Goal: Task Accomplishment & Management: Manage account settings

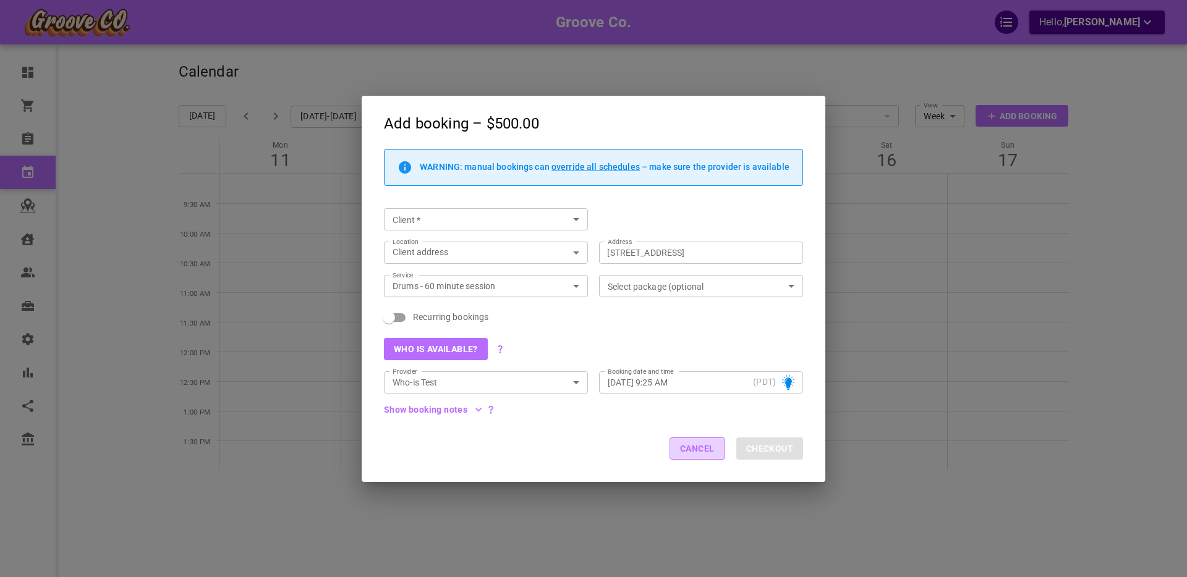
click at [689, 443] on button "Cancel" at bounding box center [697, 449] width 56 height 22
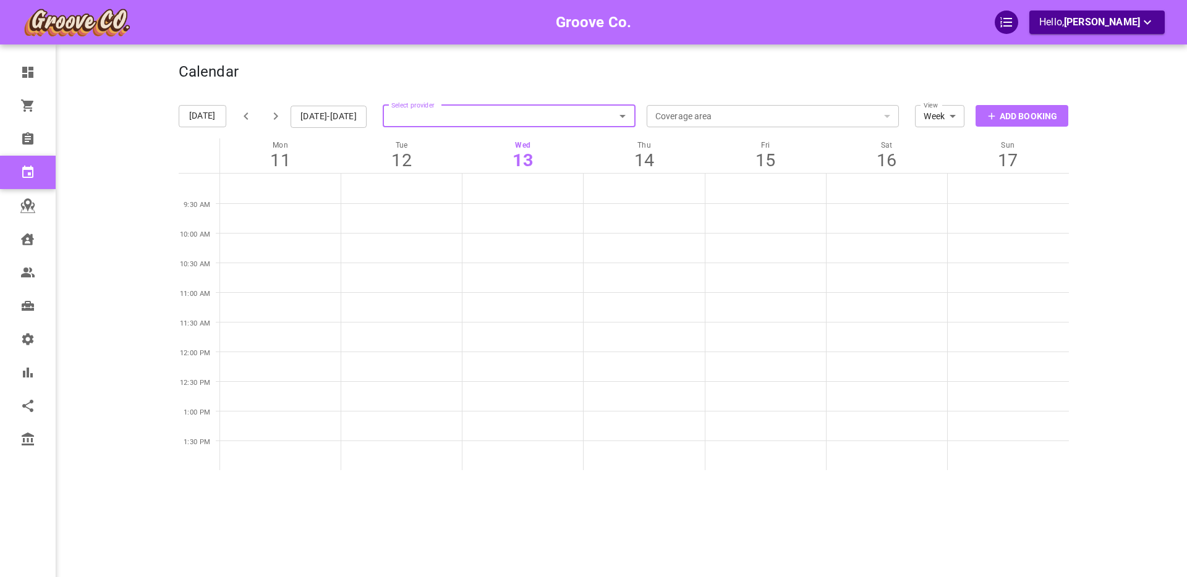
click at [100, 271] on div "Groove Co. Hello, Boris Sandford" at bounding box center [130, 307] width 96 height 577
click at [999, 117] on p "Add Booking" at bounding box center [1027, 116] width 57 height 13
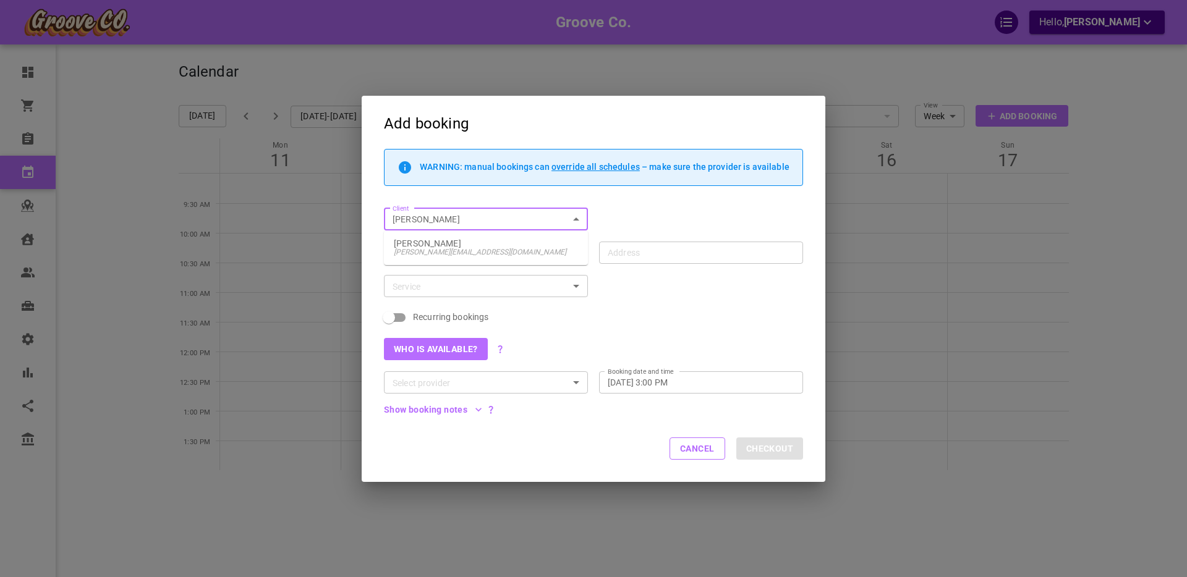
click at [458, 250] on span "[PERSON_NAME][EMAIL_ADDRESS][DOMAIN_NAME]" at bounding box center [486, 252] width 184 height 9
type input "[PERSON_NAME]"
type input "[STREET_ADDRESS]"
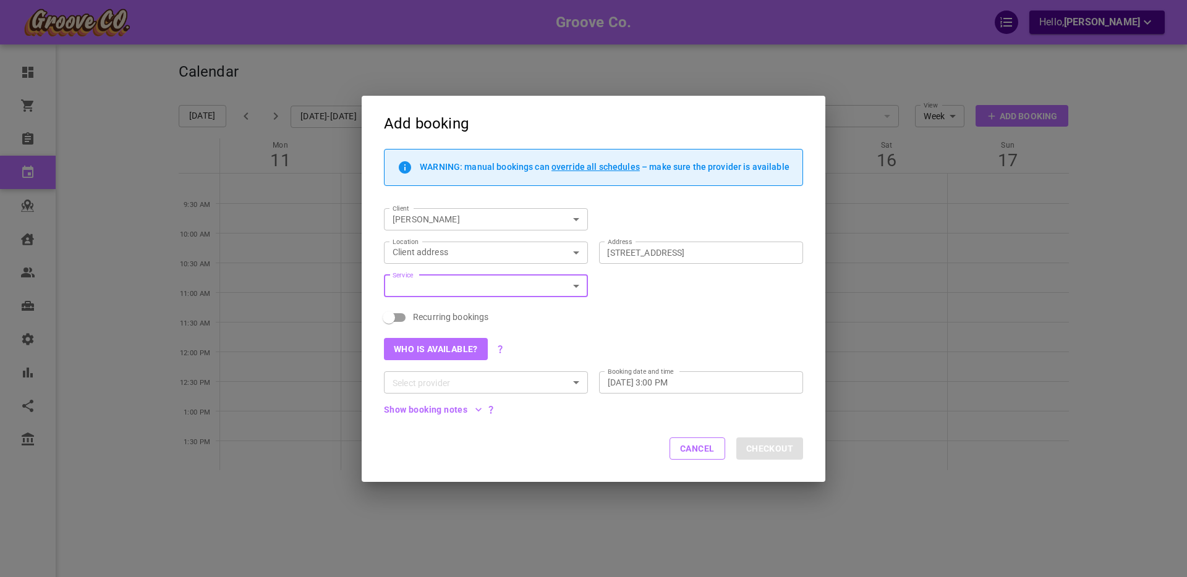
click at [454, 288] on input "Service" at bounding box center [476, 286] width 176 height 15
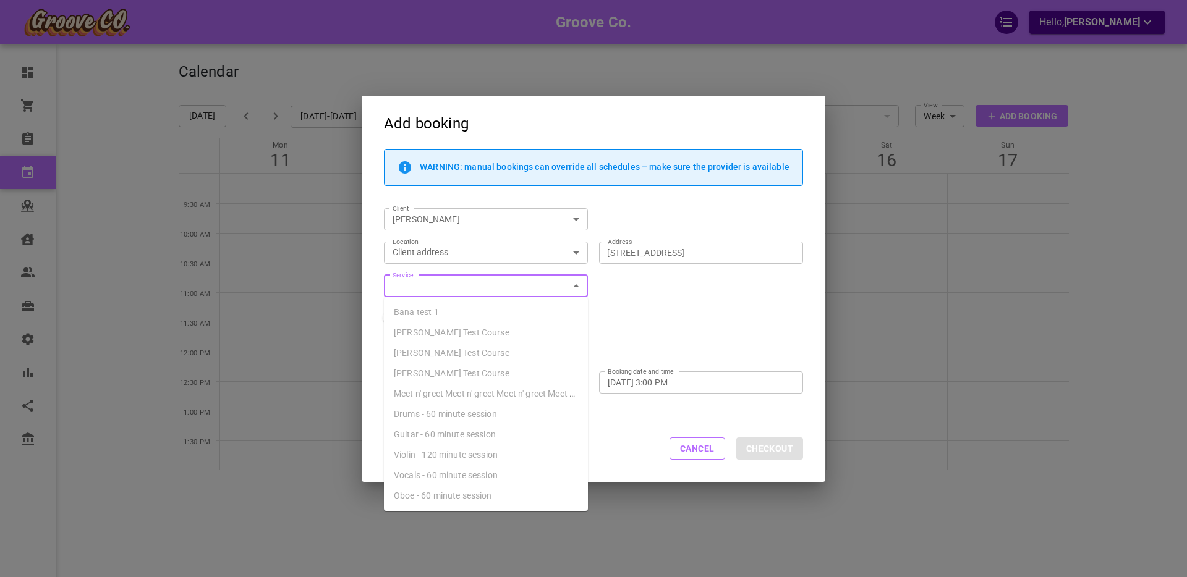
click at [484, 414] on span "Drums - 60 minute session" at bounding box center [445, 414] width 103 height 10
type input "Drums - 60 minute session"
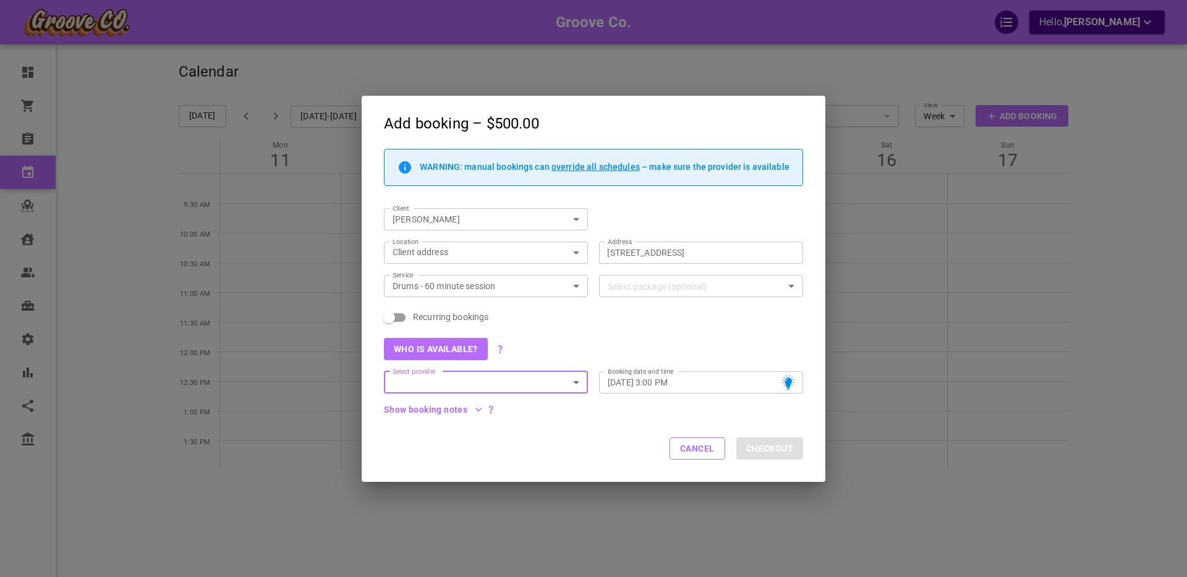
click at [634, 290] on input "Select package (optional)" at bounding box center [691, 286] width 176 height 15
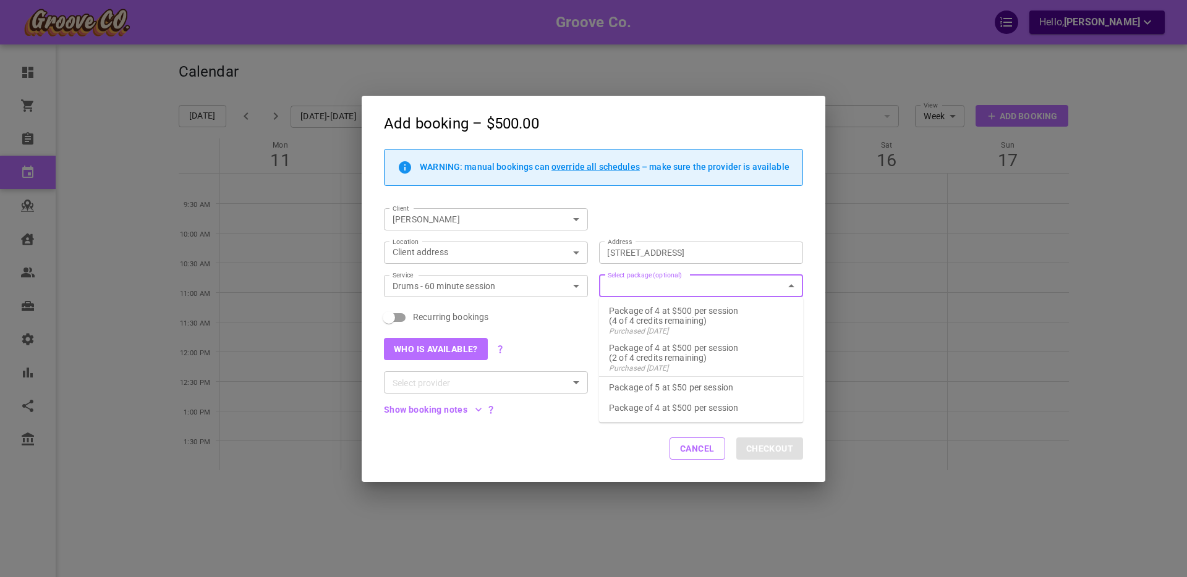
click at [591, 310] on div "Recurring bookings" at bounding box center [593, 317] width 419 height 19
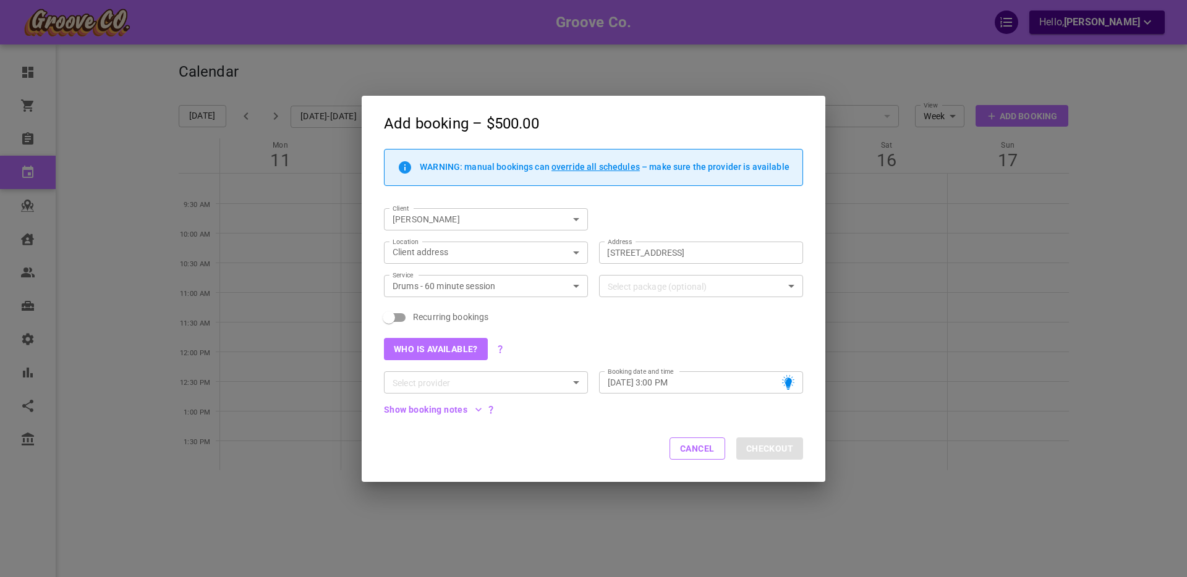
click at [435, 317] on span "Recurring bookings" at bounding box center [450, 317] width 75 height 12
click at [424, 317] on input "Recurring bookings" at bounding box center [389, 317] width 70 height 23
checkbox input "true"
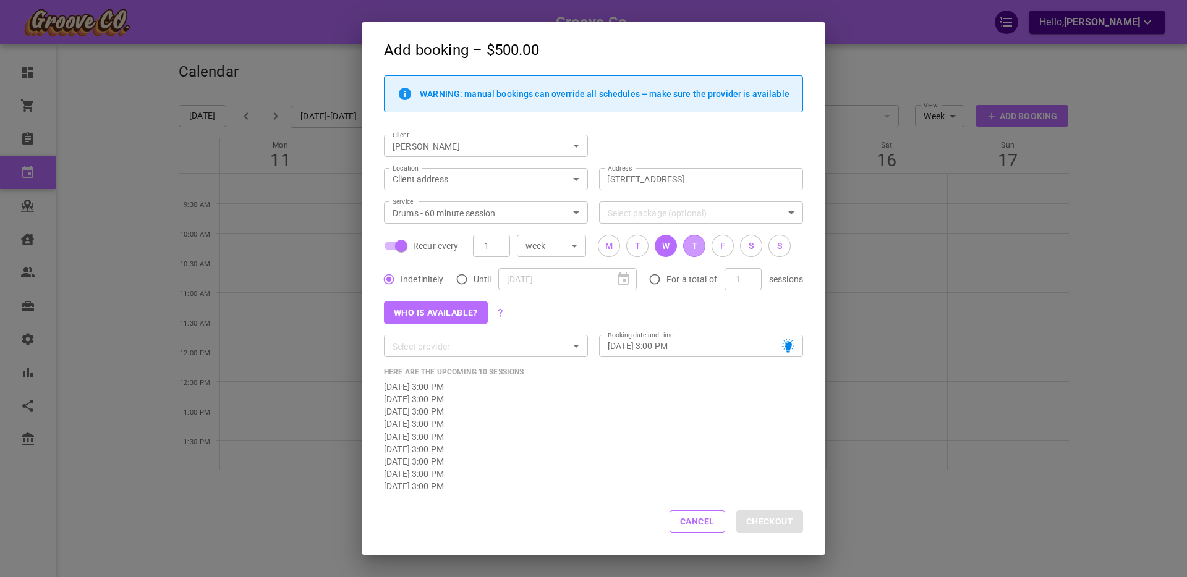
drag, startPoint x: 692, startPoint y: 246, endPoint x: 719, endPoint y: 247, distance: 27.2
click at [694, 246] on div "T" at bounding box center [695, 246] width 6 height 13
click at [720, 247] on div "F" at bounding box center [722, 246] width 5 height 13
click at [442, 313] on button "Who is available?" at bounding box center [436, 313] width 104 height 22
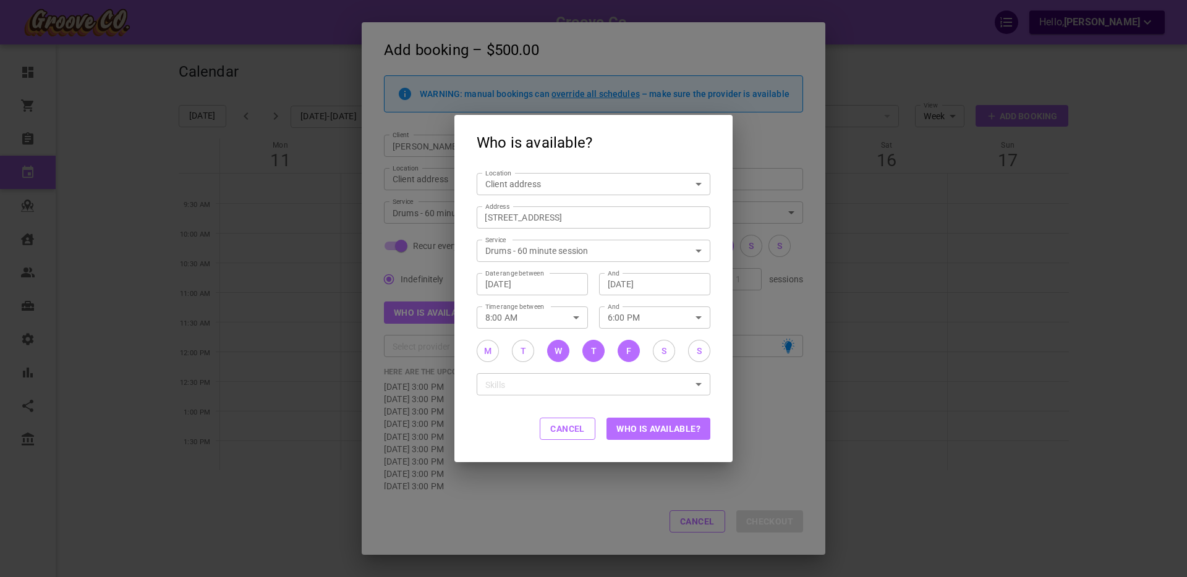
click at [637, 433] on button "Who is available?" at bounding box center [658, 429] width 104 height 22
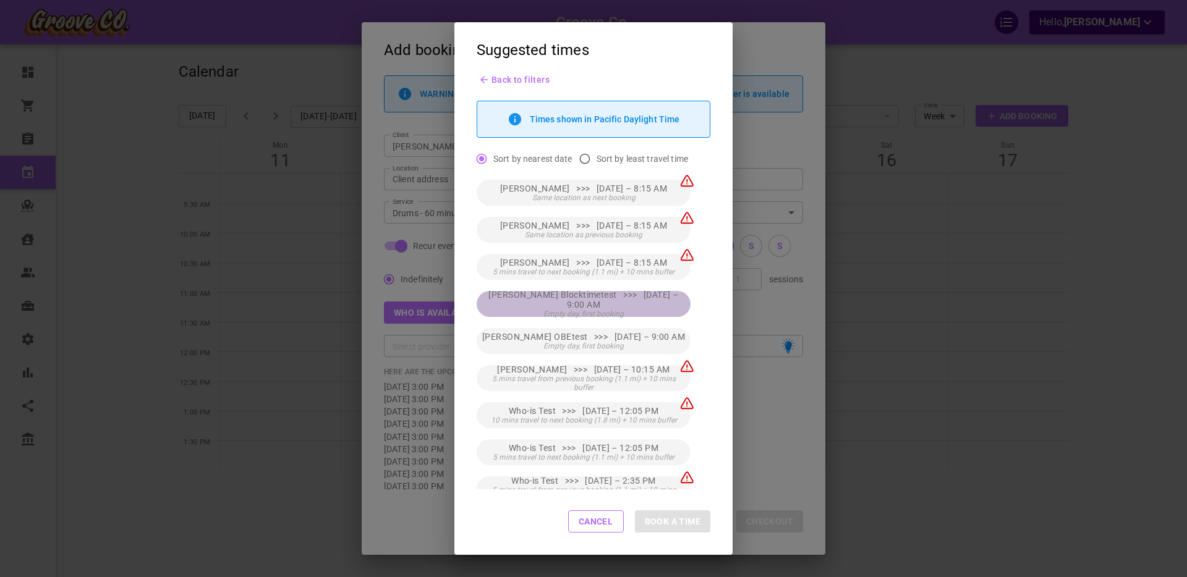
click at [655, 303] on span "[PERSON_NAME] Blocktimetest >>> [DATE] – 9:00 AM" at bounding box center [584, 300] width 204 height 20
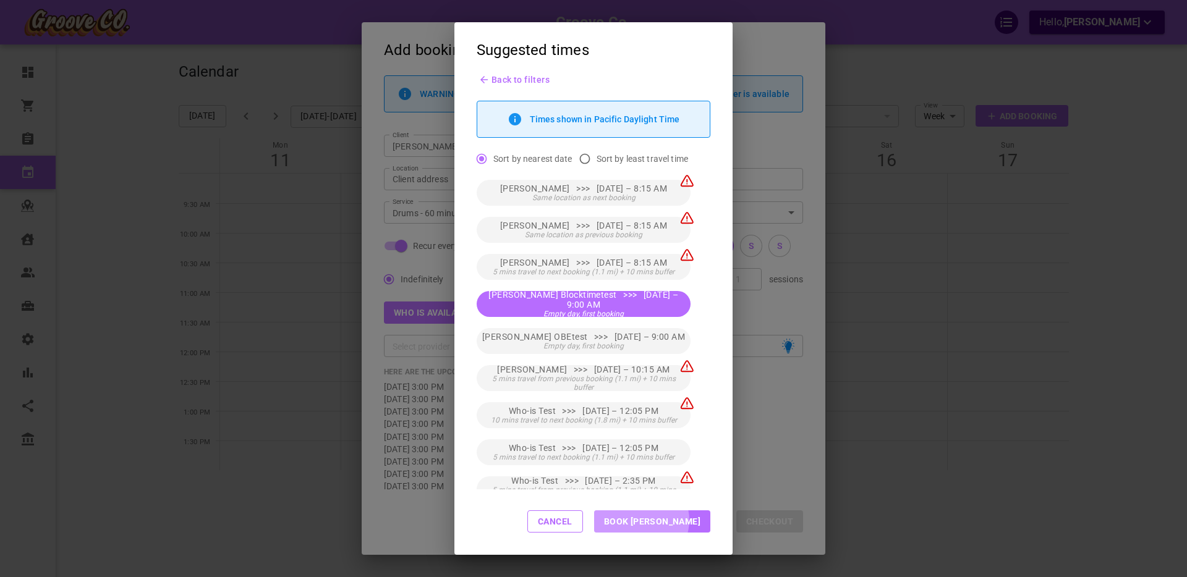
click at [684, 520] on button "Book [PERSON_NAME]" at bounding box center [652, 522] width 116 height 22
type input "[PERSON_NAME] Blocktimetest"
type input "[DATE] 9:00 AM"
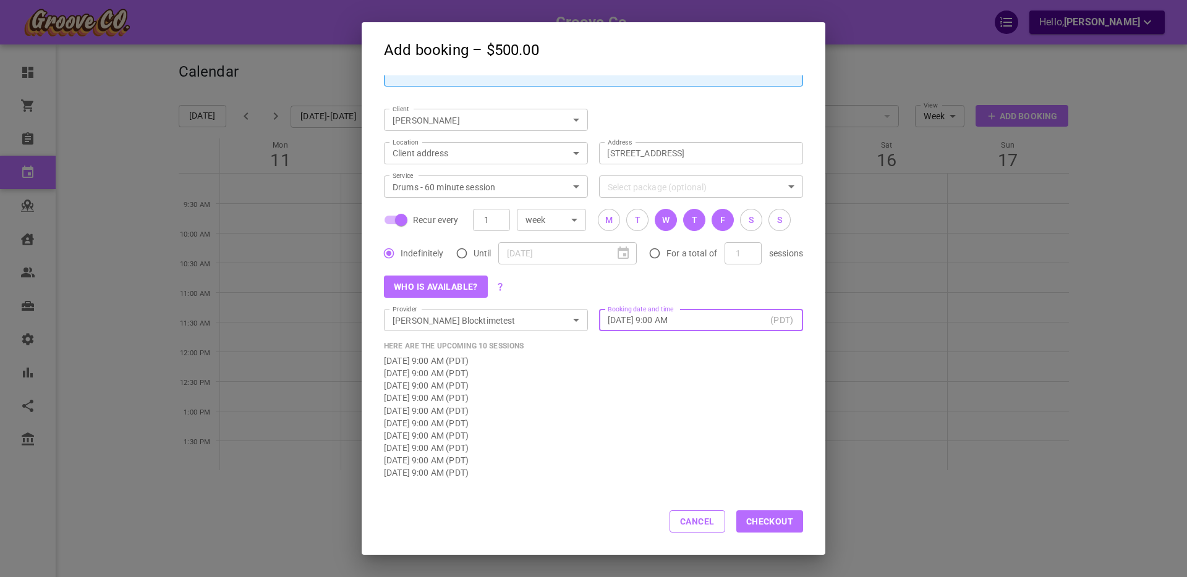
scroll to position [38, 0]
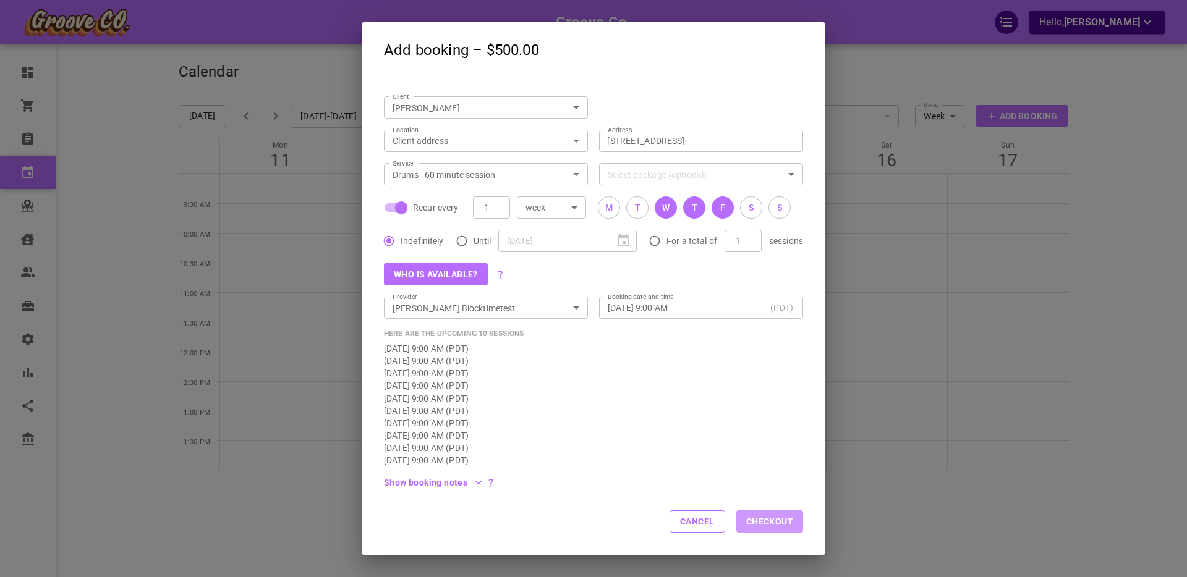
click at [777, 522] on button "Checkout" at bounding box center [769, 522] width 67 height 22
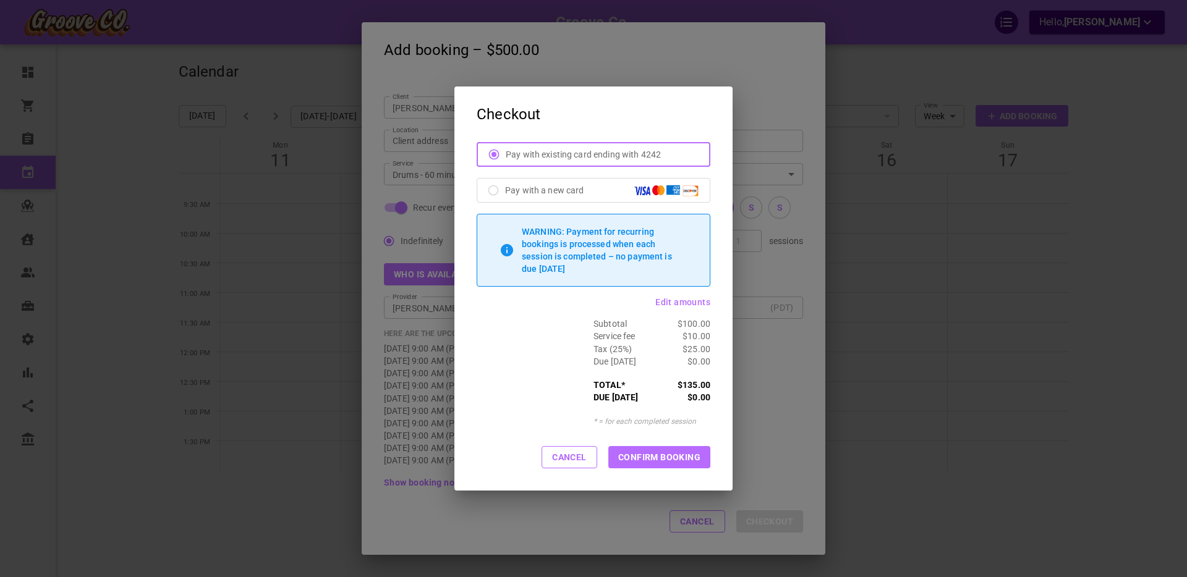
click at [564, 457] on button "Cancel" at bounding box center [569, 457] width 56 height 22
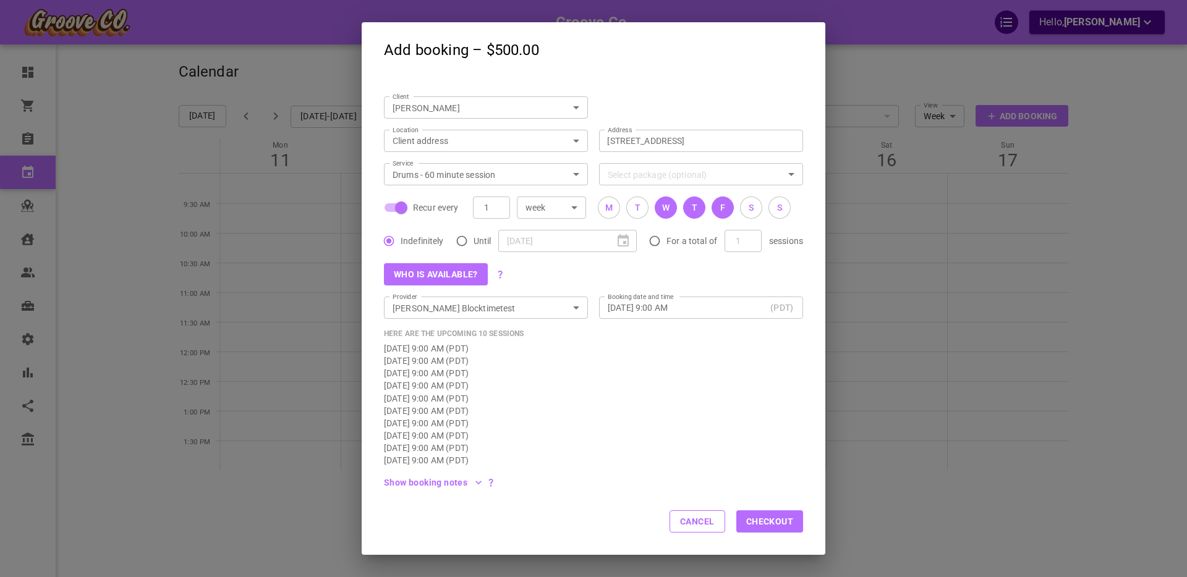
click at [399, 205] on input "Recur every" at bounding box center [401, 207] width 70 height 23
checkbox input "false"
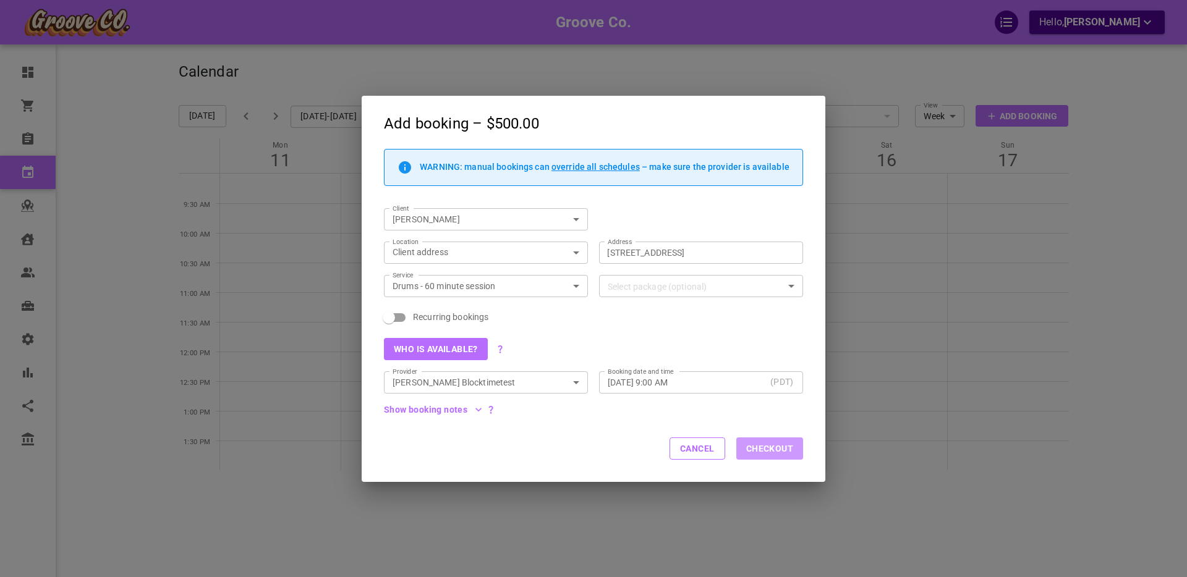
click at [773, 448] on button "Checkout" at bounding box center [769, 449] width 67 height 22
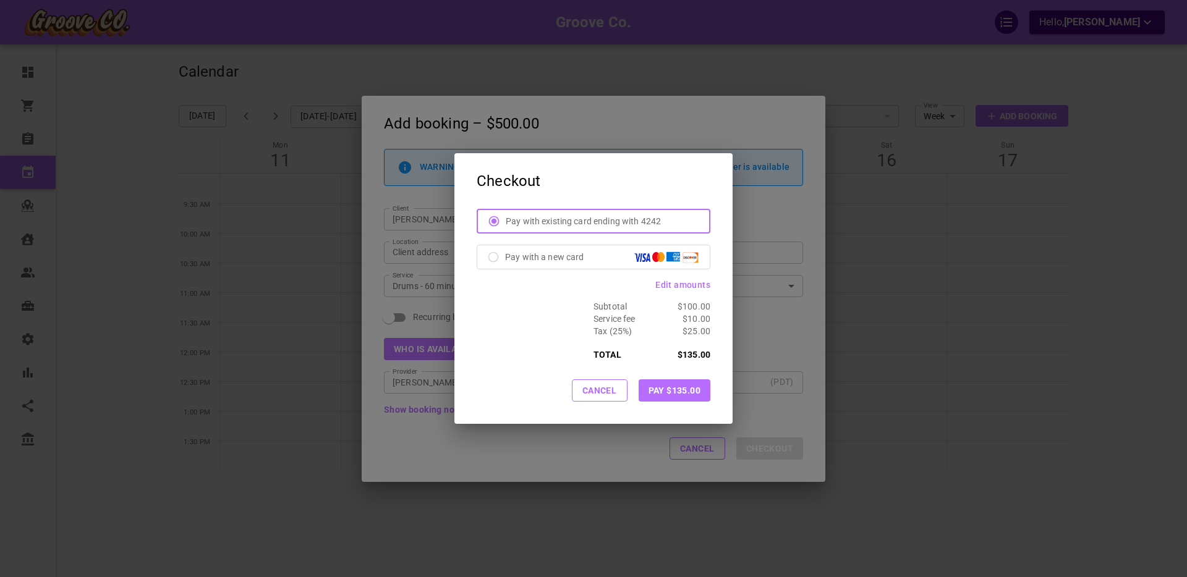
click at [602, 396] on button "Cancel" at bounding box center [600, 391] width 56 height 22
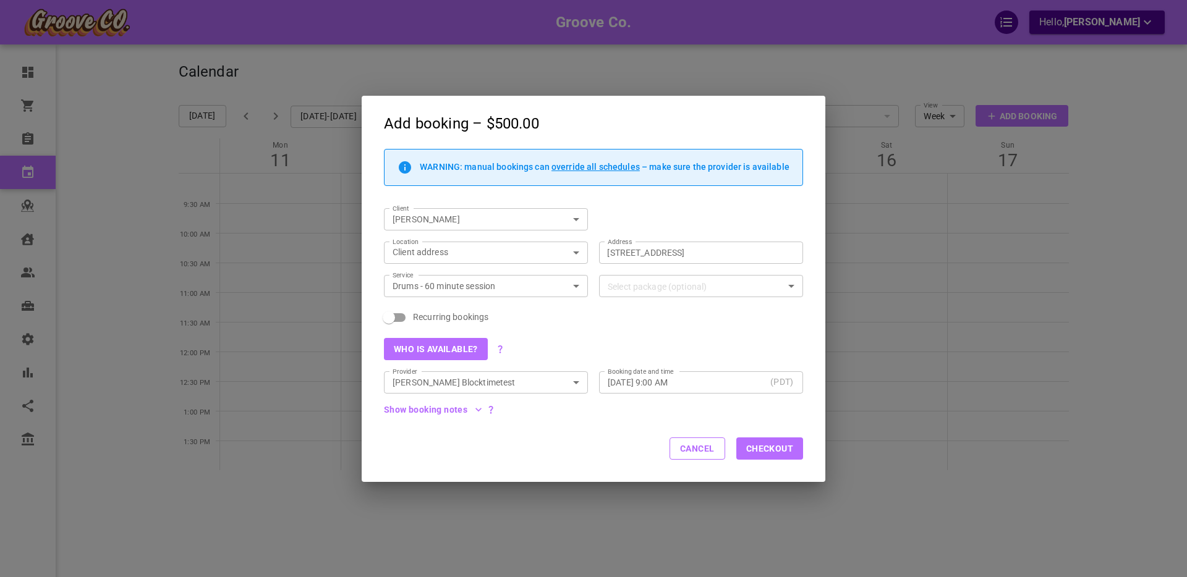
click at [444, 354] on button "Who is available?" at bounding box center [436, 349] width 104 height 22
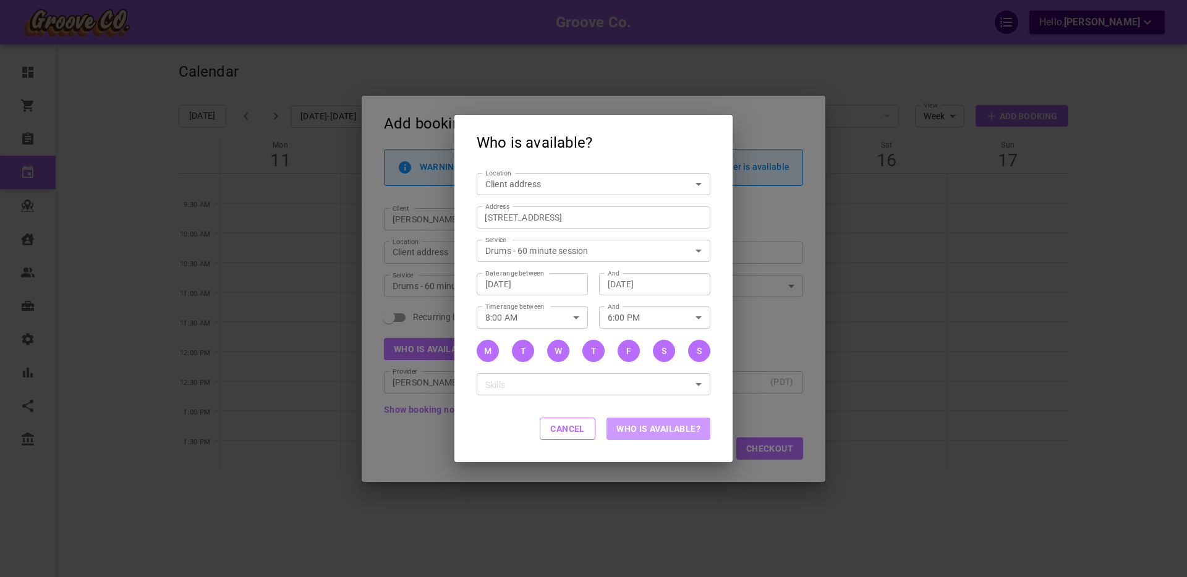
click at [626, 433] on button "Who is available?" at bounding box center [658, 429] width 104 height 22
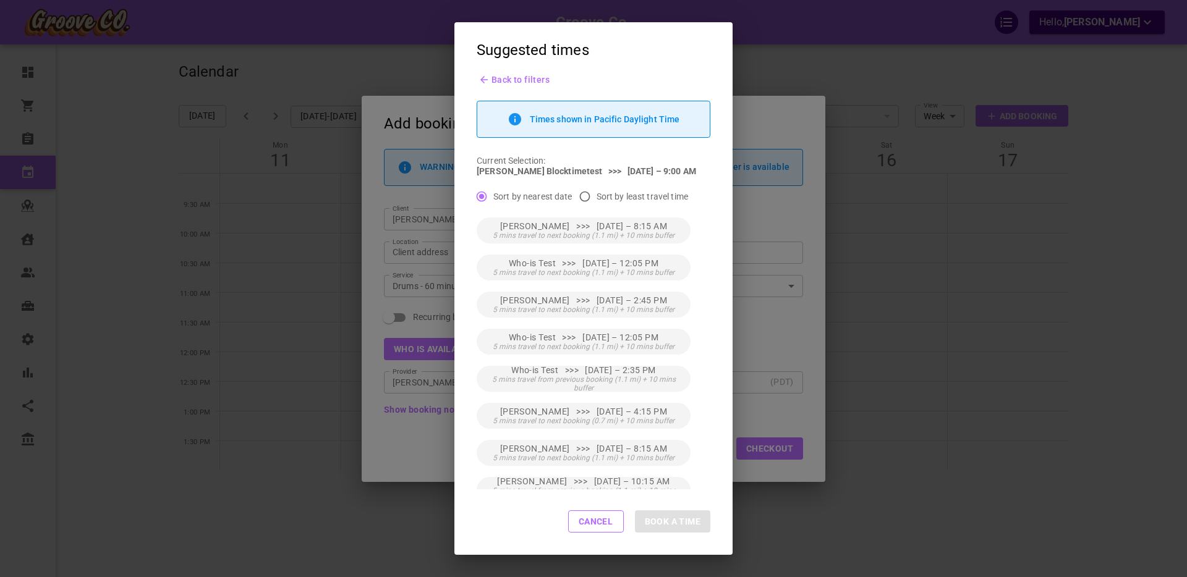
click at [582, 526] on button "Cancel" at bounding box center [596, 522] width 56 height 22
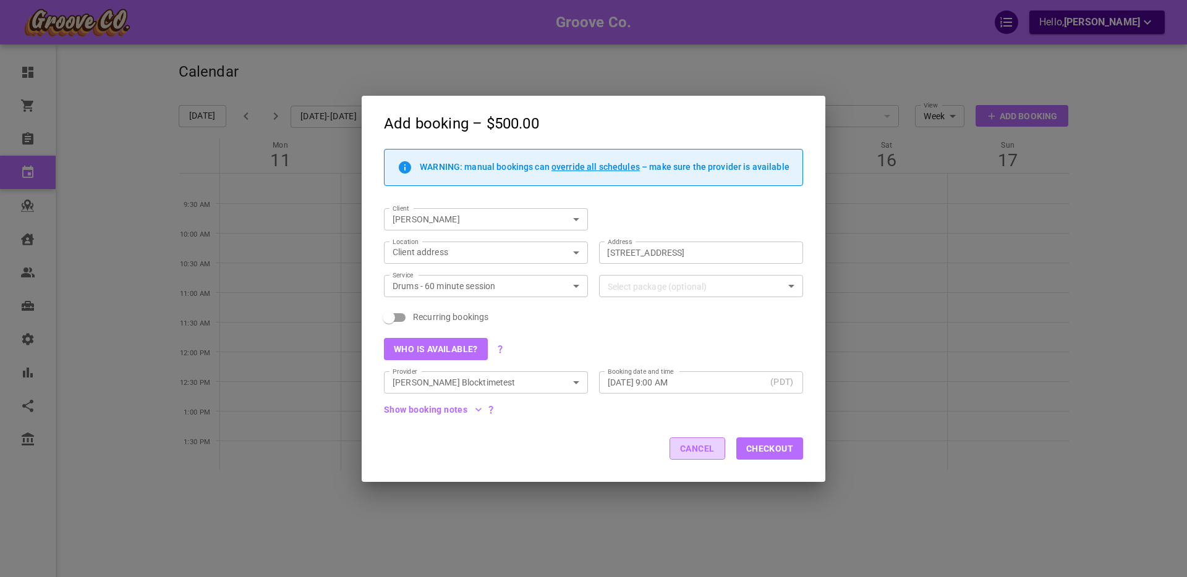
drag, startPoint x: 689, startPoint y: 448, endPoint x: 664, endPoint y: 451, distance: 25.0
click at [689, 448] on button "Cancel" at bounding box center [697, 449] width 56 height 22
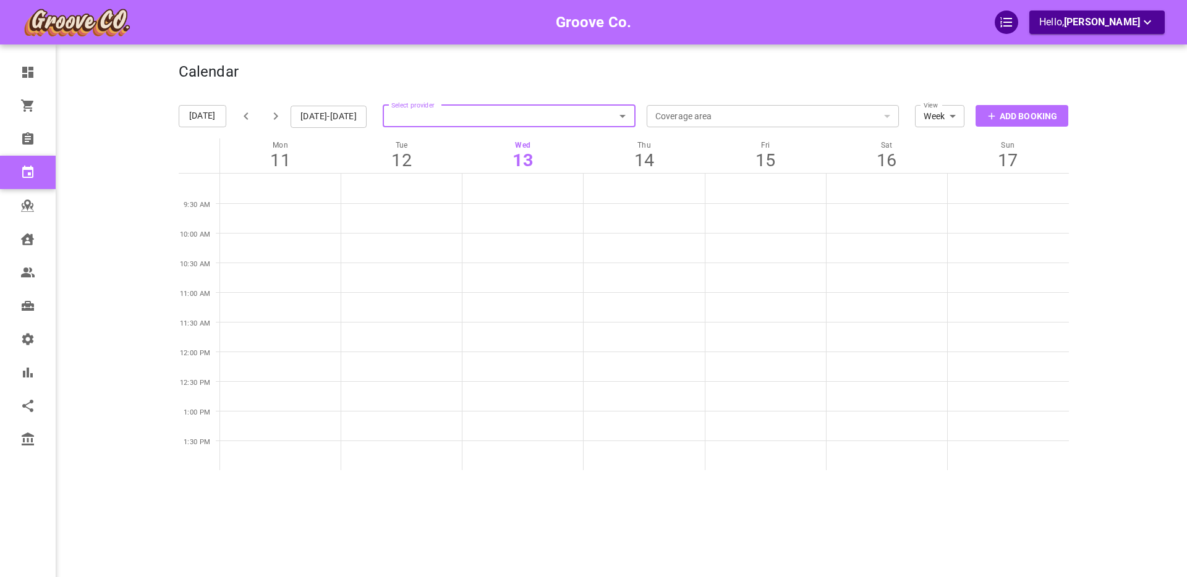
click at [1001, 115] on p "Add Booking" at bounding box center [1027, 116] width 57 height 13
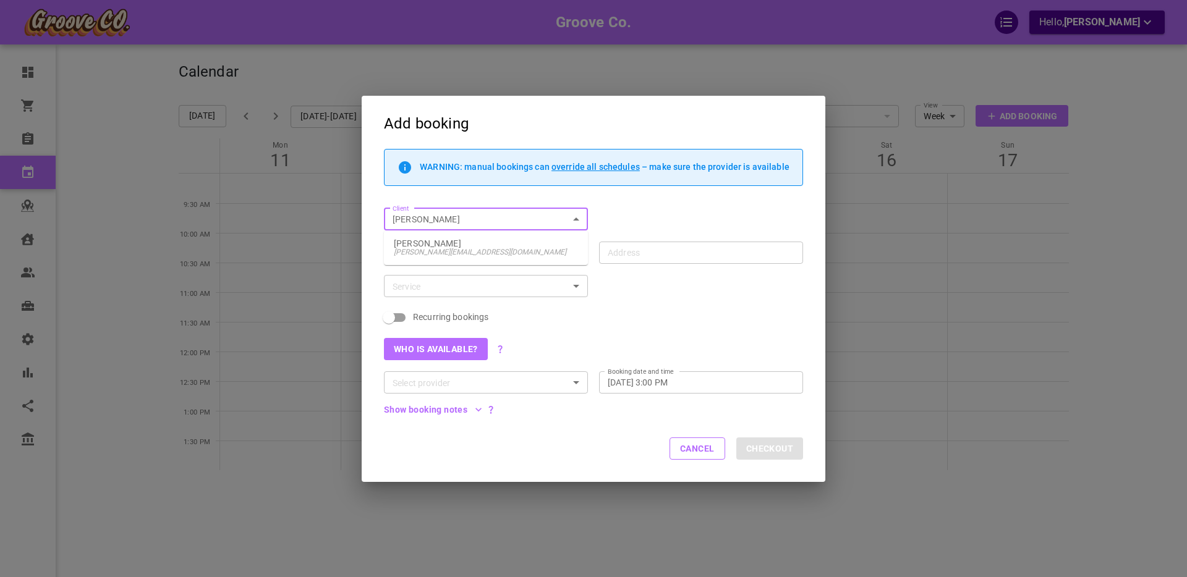
click at [470, 242] on p "[PERSON_NAME]" at bounding box center [486, 243] width 184 height 9
type input "[PERSON_NAME]"
type input "[STREET_ADDRESS]"
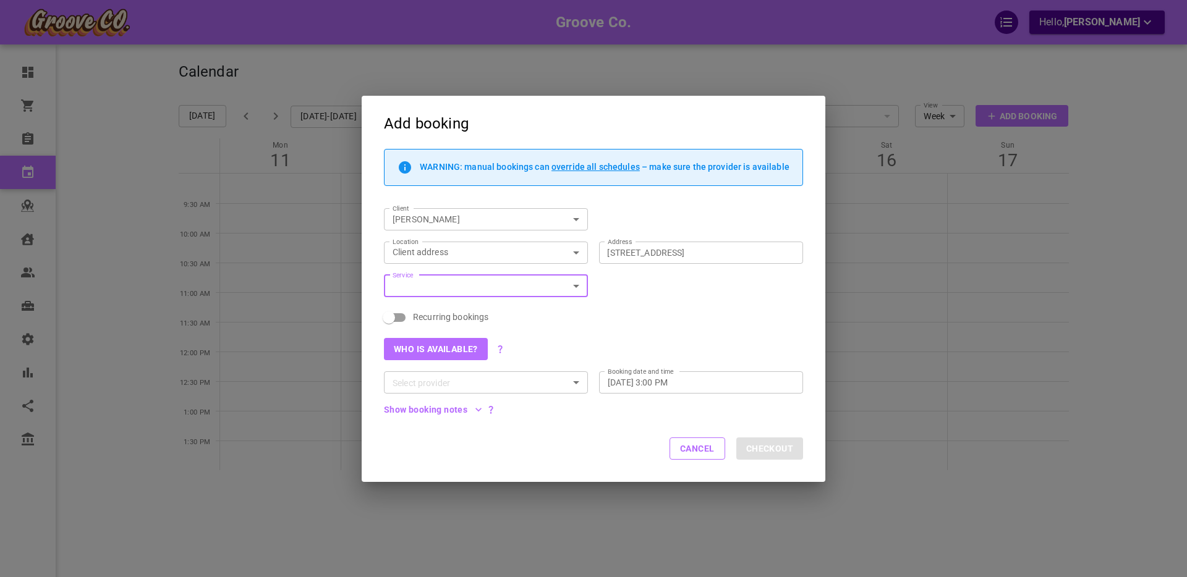
click at [440, 288] on input "Service" at bounding box center [476, 286] width 176 height 15
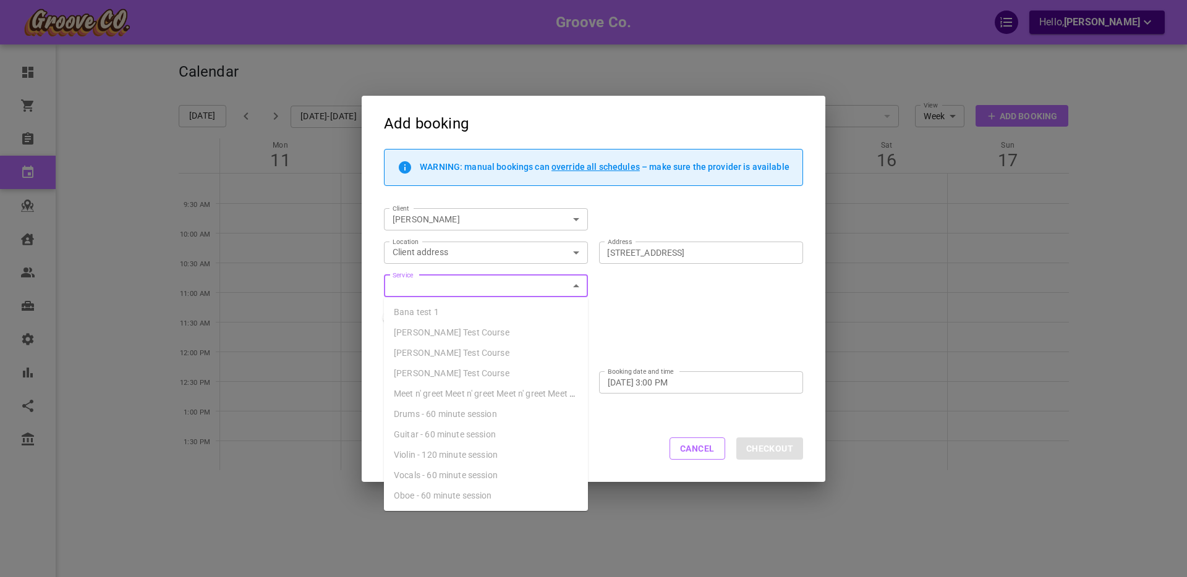
click at [441, 414] on span "Drums - 60 minute session" at bounding box center [445, 414] width 103 height 10
type input "Drums - 60 minute session"
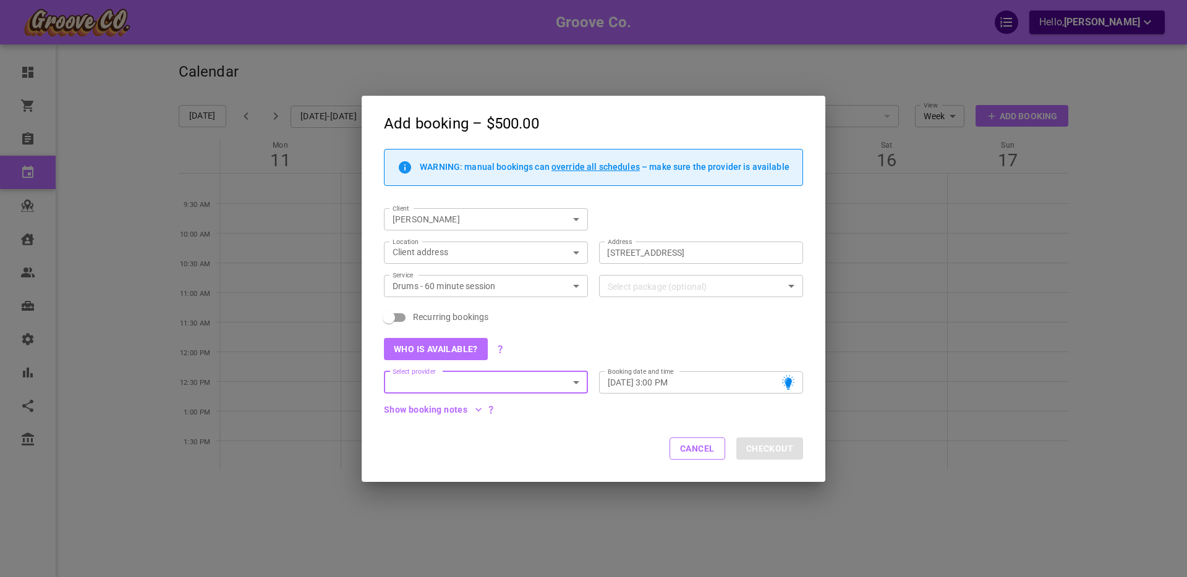
click at [426, 312] on span "Recurring bookings" at bounding box center [450, 317] width 75 height 12
click at [424, 312] on input "Recurring bookings" at bounding box center [389, 317] width 70 height 23
checkbox input "true"
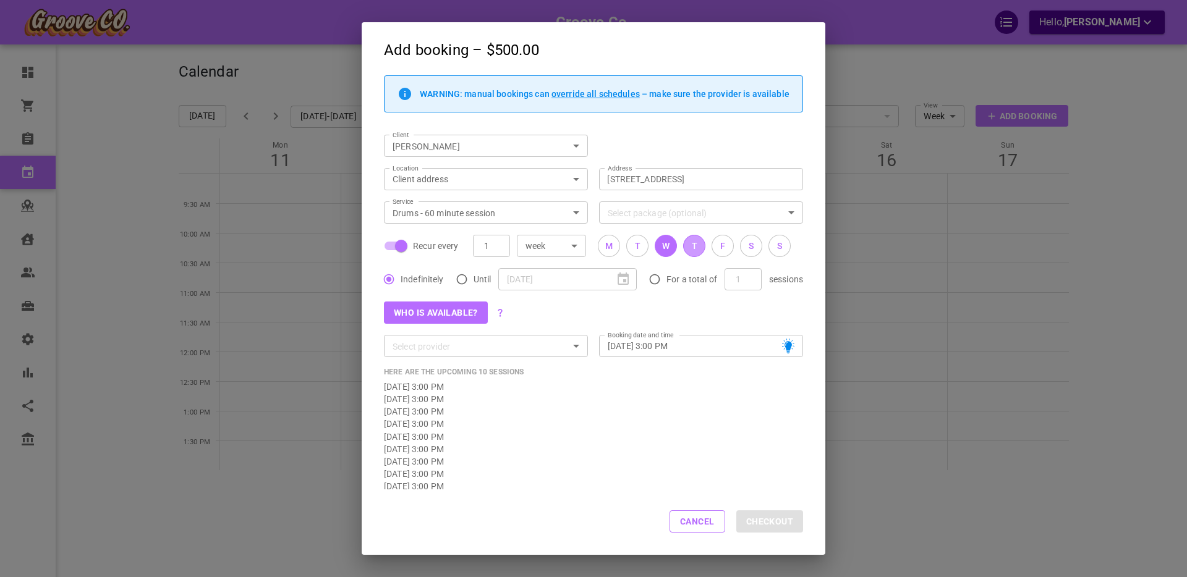
click at [704, 245] on button "T" at bounding box center [694, 246] width 22 height 22
drag, startPoint x: 719, startPoint y: 245, endPoint x: 702, endPoint y: 301, distance: 59.0
click at [720, 245] on div "F" at bounding box center [722, 246] width 5 height 13
click at [444, 314] on button "Who is available?" at bounding box center [436, 313] width 104 height 22
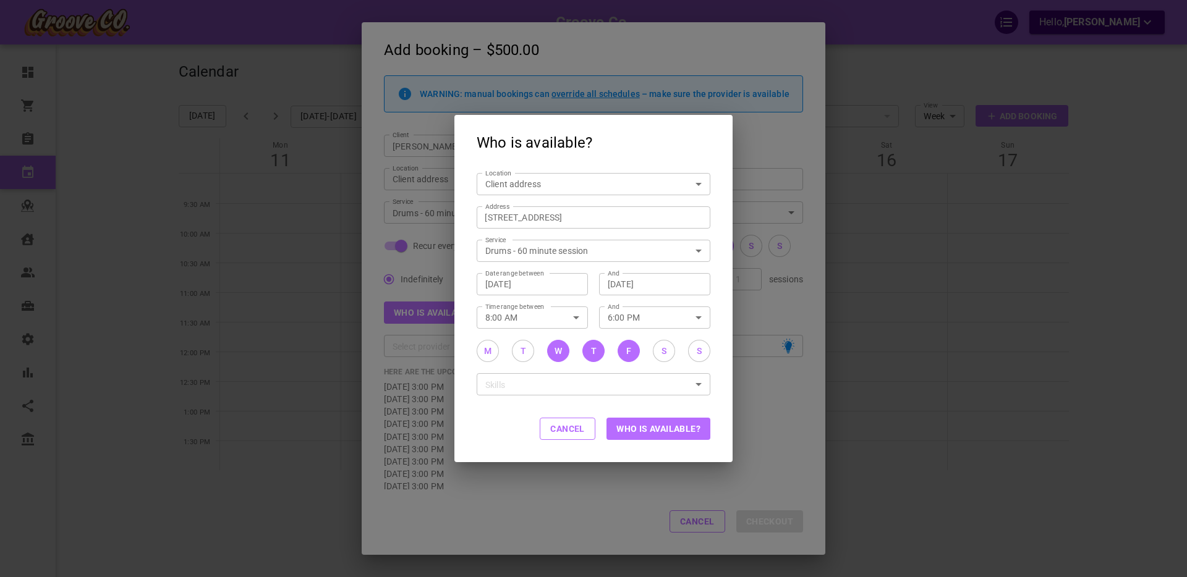
click at [653, 430] on button "Who is available?" at bounding box center [658, 429] width 104 height 22
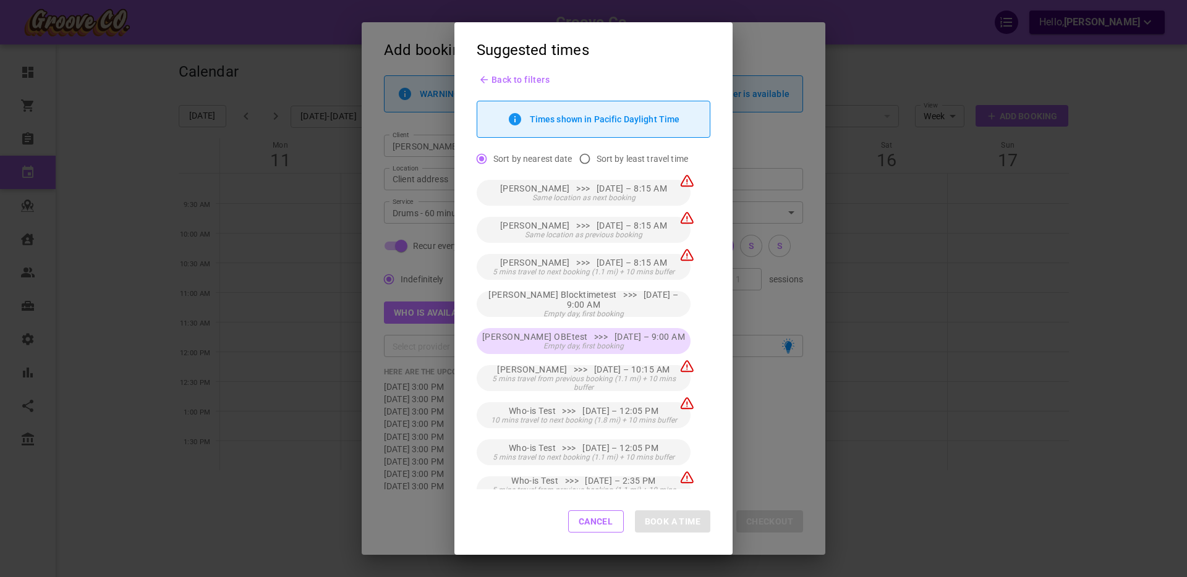
click at [566, 342] on span "Empty day, first booking" at bounding box center [583, 346] width 80 height 9
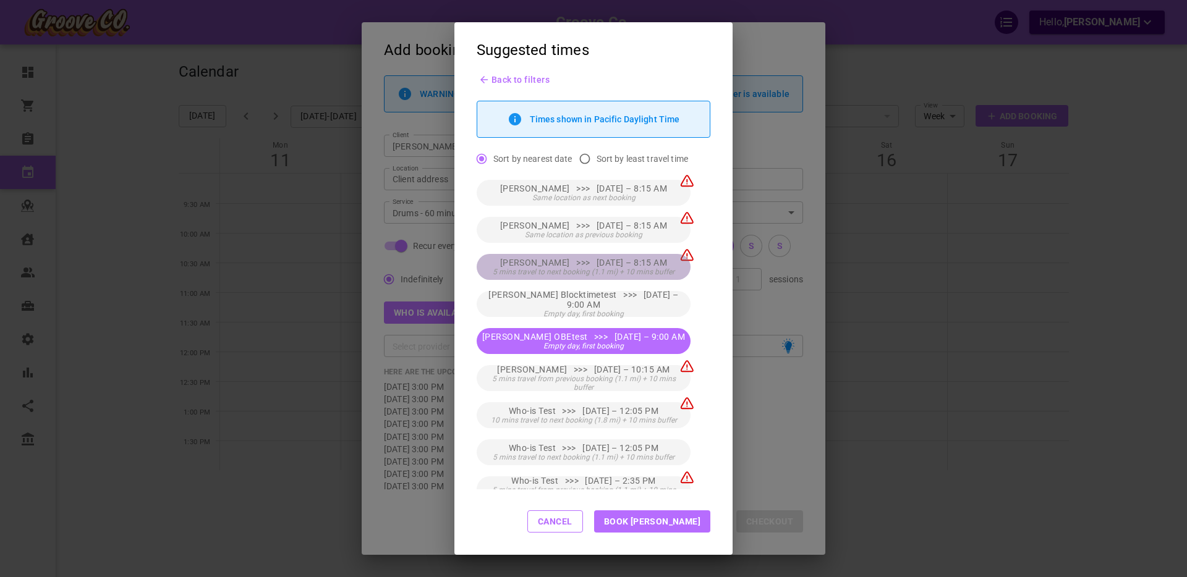
click at [619, 265] on span "[PERSON_NAME] >>> [DATE] – 8:15 AM" at bounding box center [584, 263] width 168 height 10
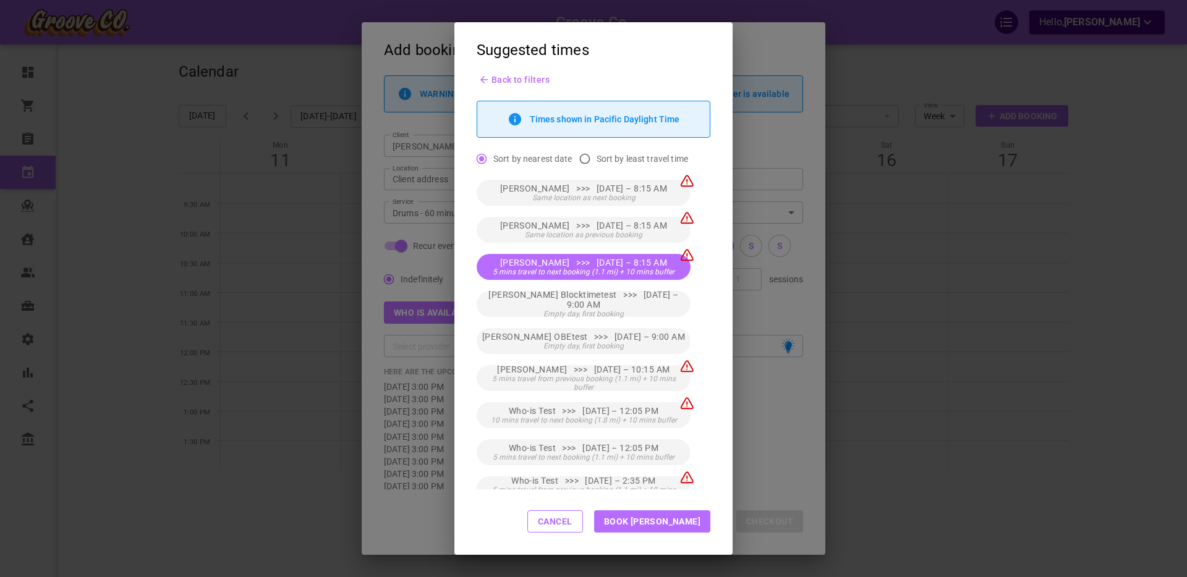
click at [676, 518] on button "Book [PERSON_NAME]" at bounding box center [652, 522] width 116 height 22
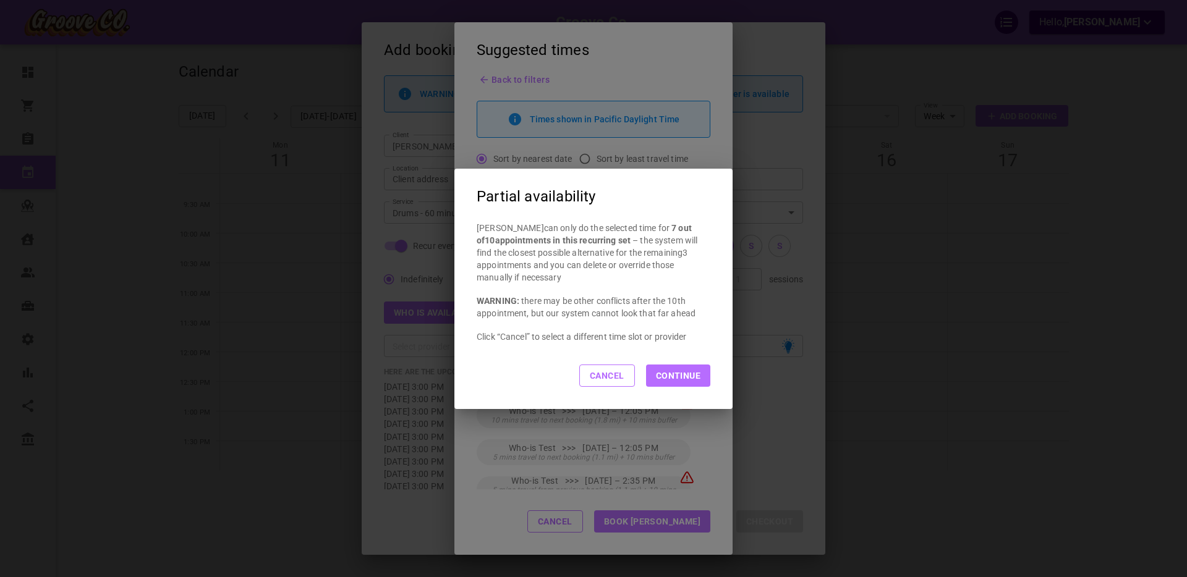
click at [604, 378] on button "Cancel" at bounding box center [607, 376] width 56 height 22
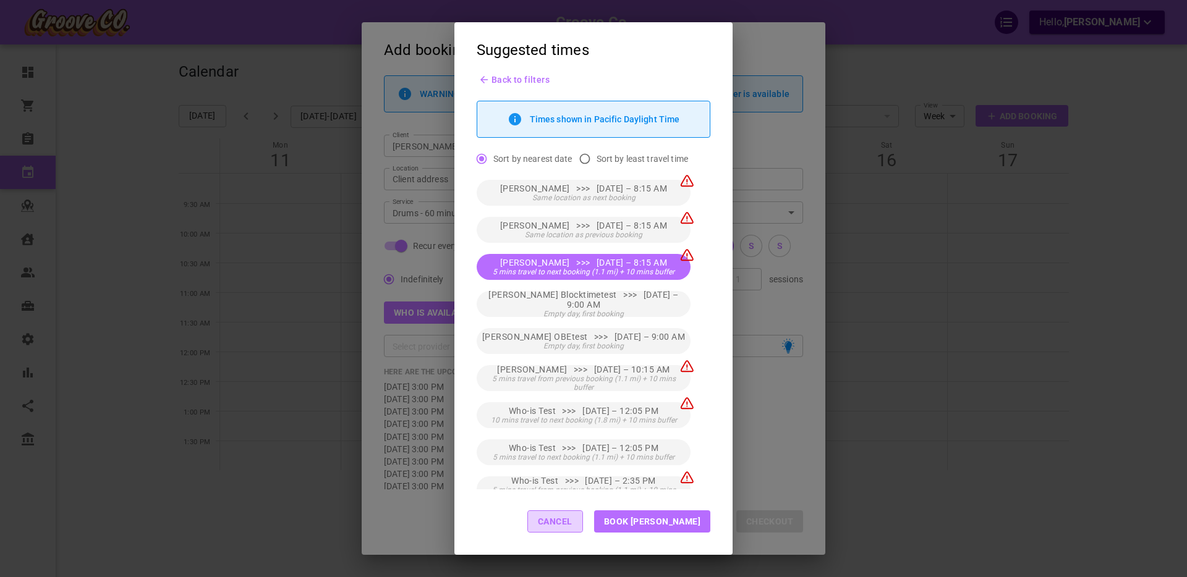
click at [583, 524] on button "Cancel" at bounding box center [555, 522] width 56 height 22
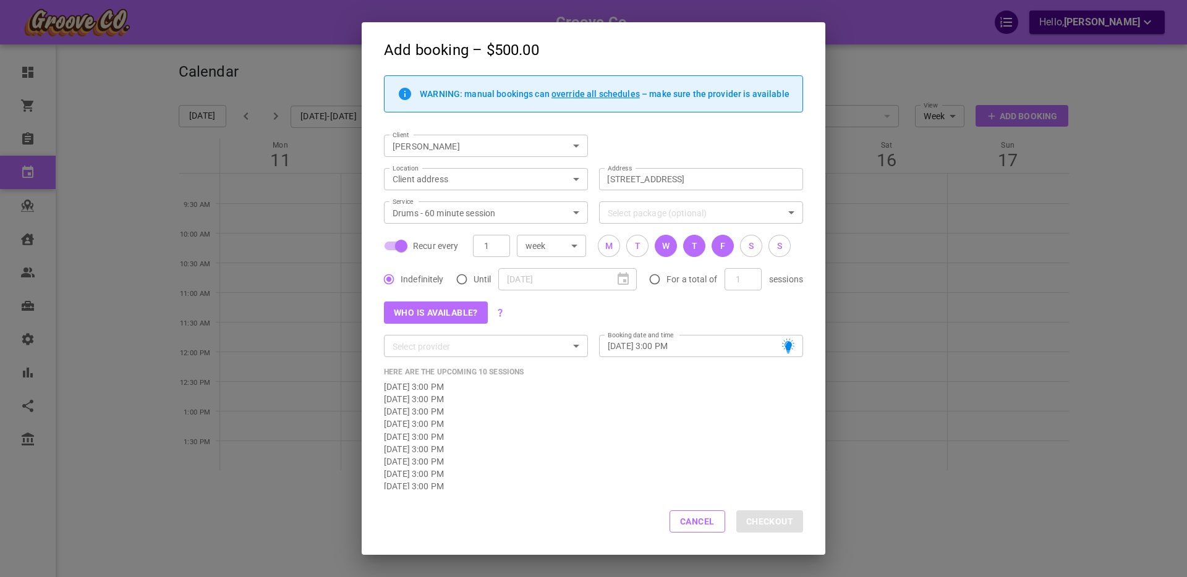
click at [672, 517] on button "Cancel" at bounding box center [697, 522] width 56 height 22
checkbox input "false"
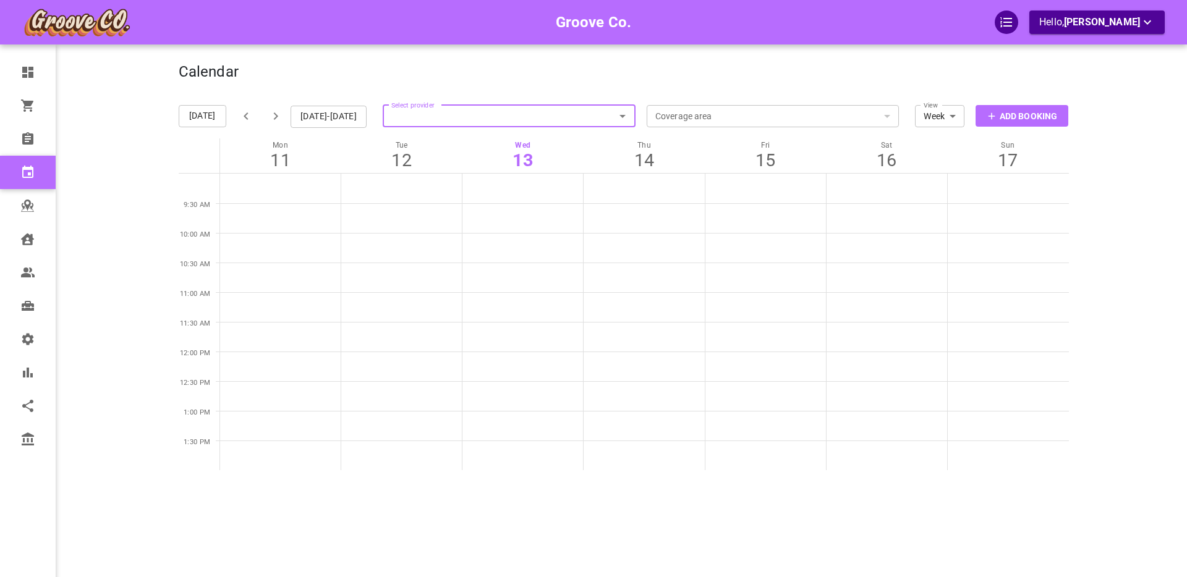
click at [1033, 114] on p "Add Booking" at bounding box center [1027, 116] width 57 height 13
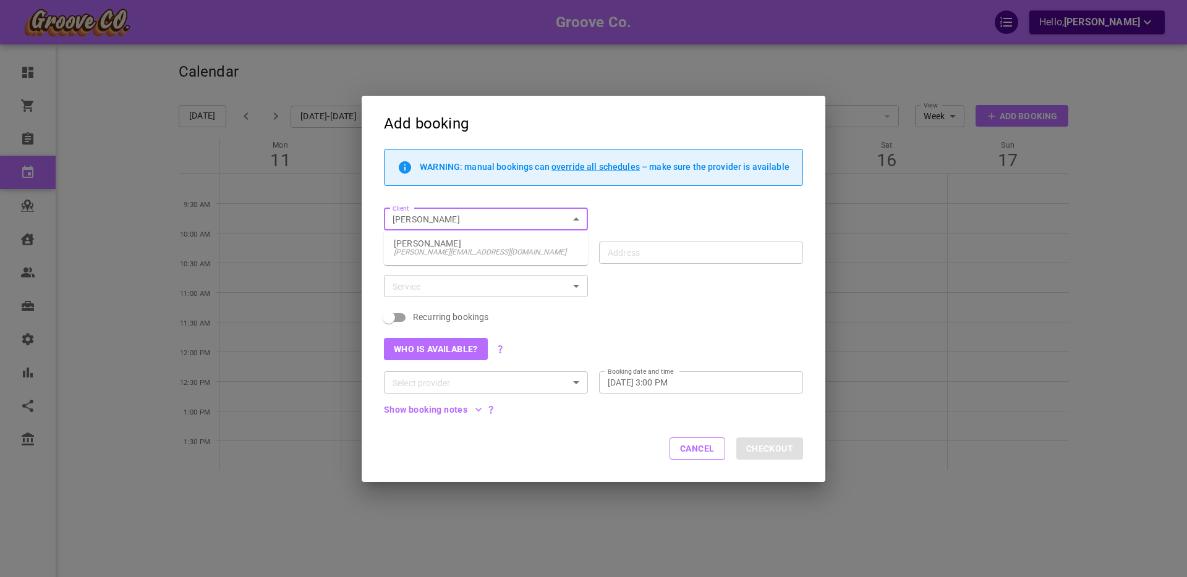
click at [478, 256] on span "[PERSON_NAME][EMAIL_ADDRESS][DOMAIN_NAME]" at bounding box center [486, 252] width 184 height 9
type input "[PERSON_NAME]"
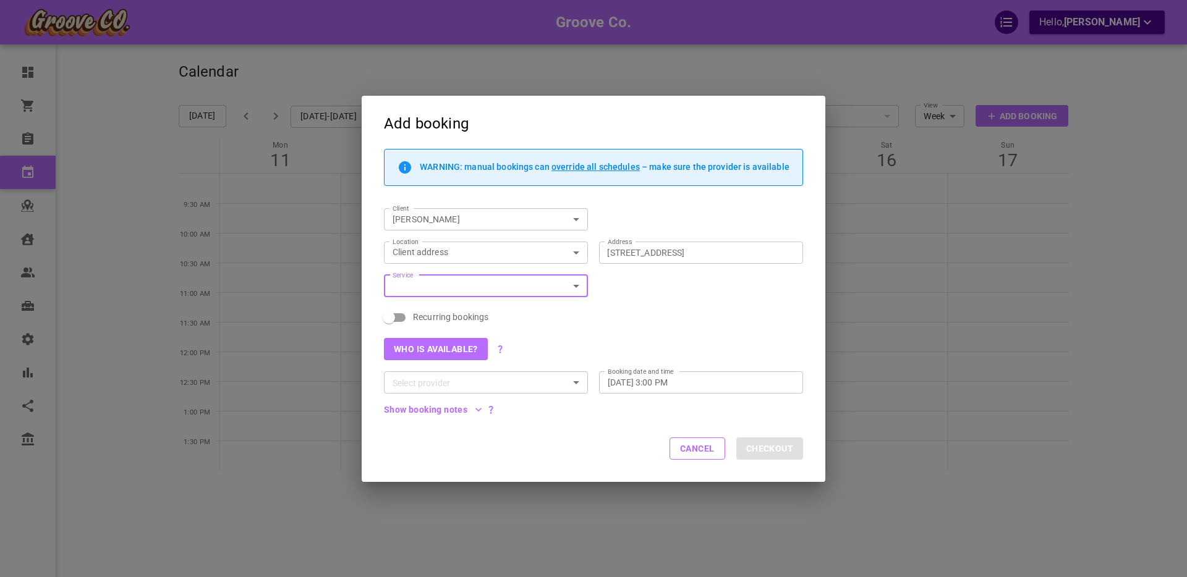
type input "[STREET_ADDRESS]"
click at [438, 288] on input "Service" at bounding box center [476, 286] width 176 height 15
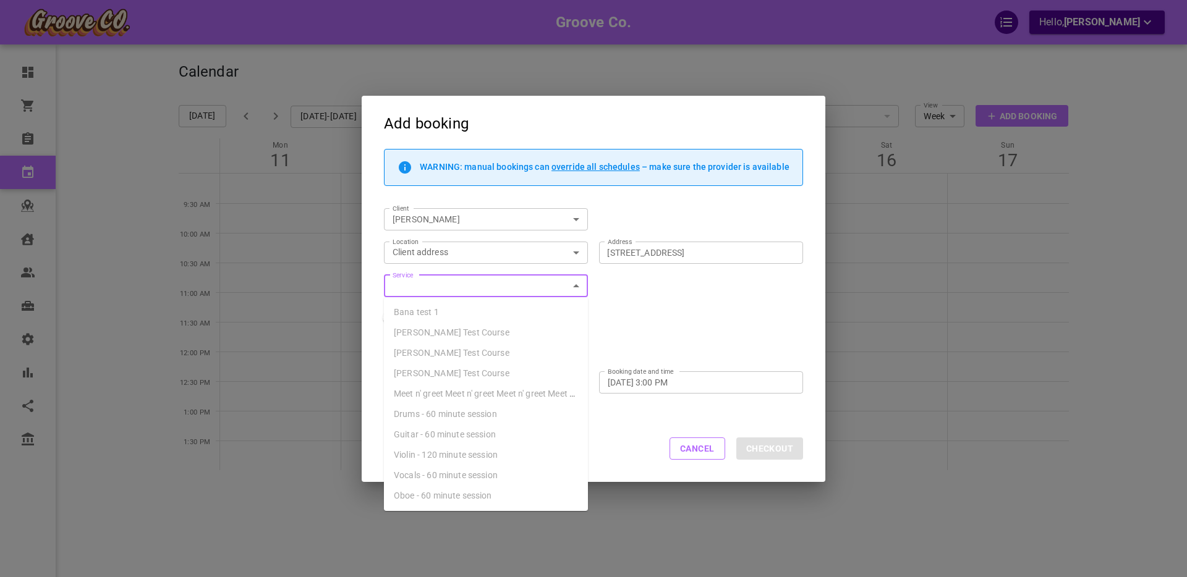
click at [440, 410] on span "Drums - 60 minute session" at bounding box center [445, 414] width 103 height 10
type input "Drums - 60 minute session"
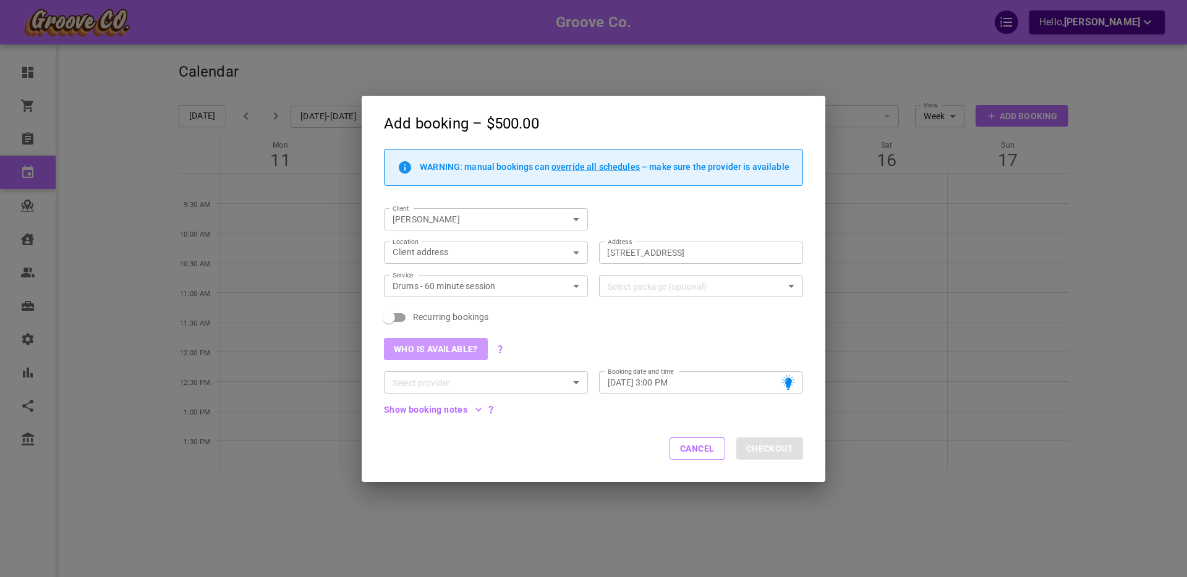
click at [433, 349] on button "Who is available?" at bounding box center [436, 349] width 104 height 22
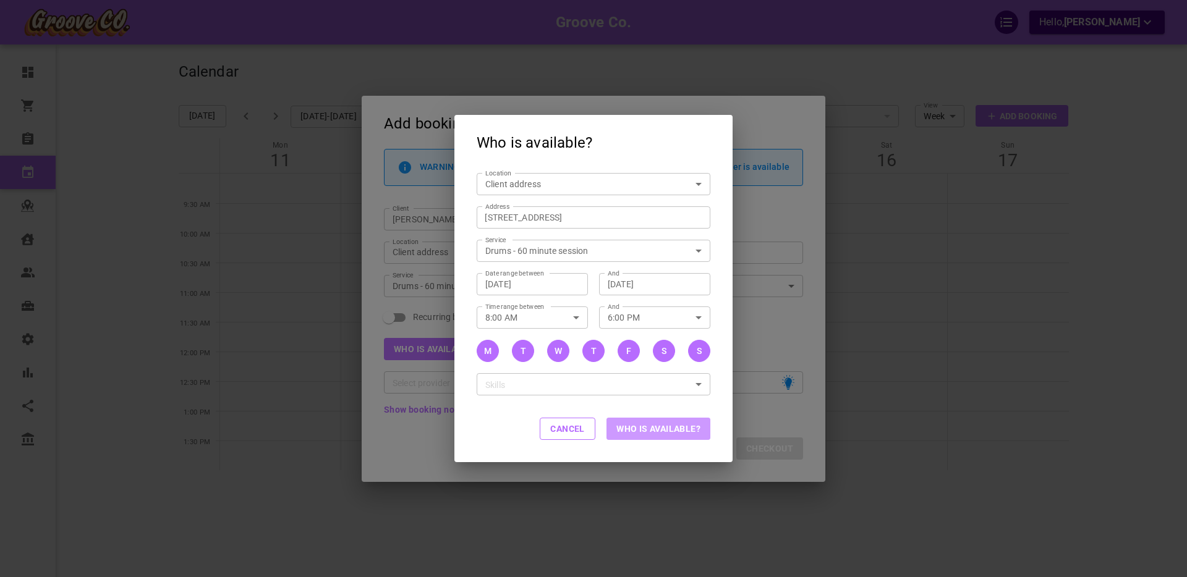
click at [645, 429] on button "Who is available?" at bounding box center [658, 429] width 104 height 22
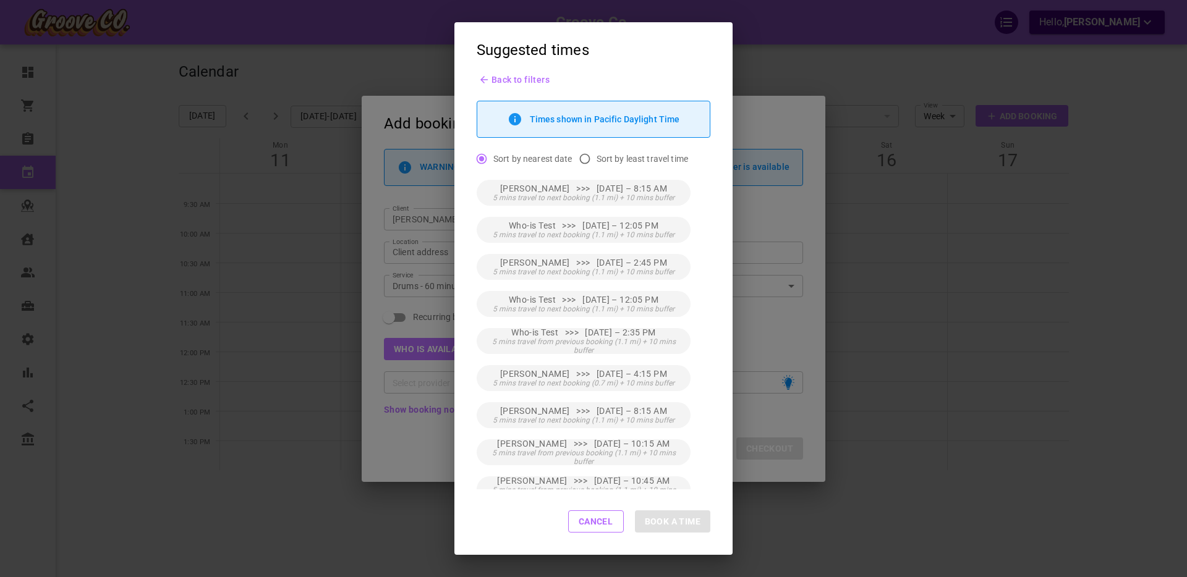
click at [583, 522] on button "Cancel" at bounding box center [596, 522] width 56 height 22
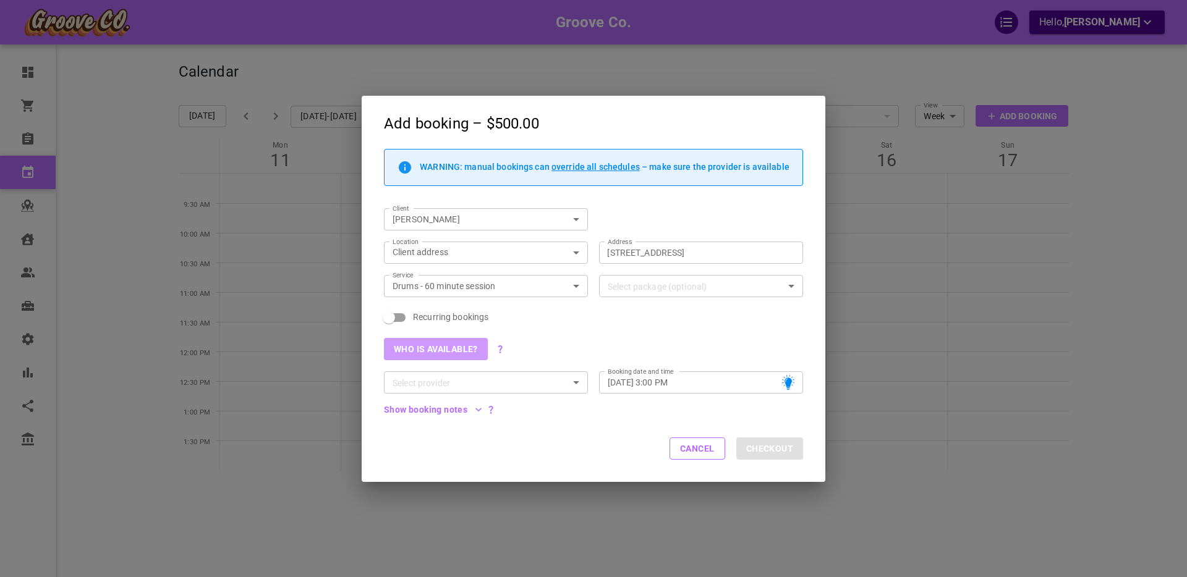
click at [451, 353] on button "Who is available?" at bounding box center [436, 349] width 104 height 22
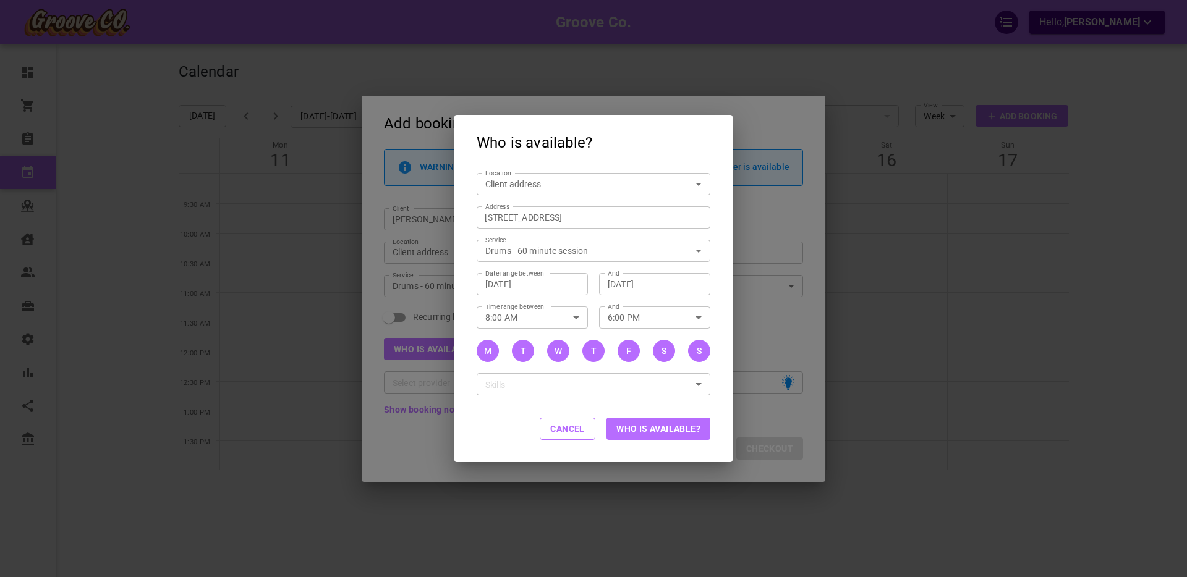
click at [550, 431] on button "Cancel" at bounding box center [568, 429] width 56 height 22
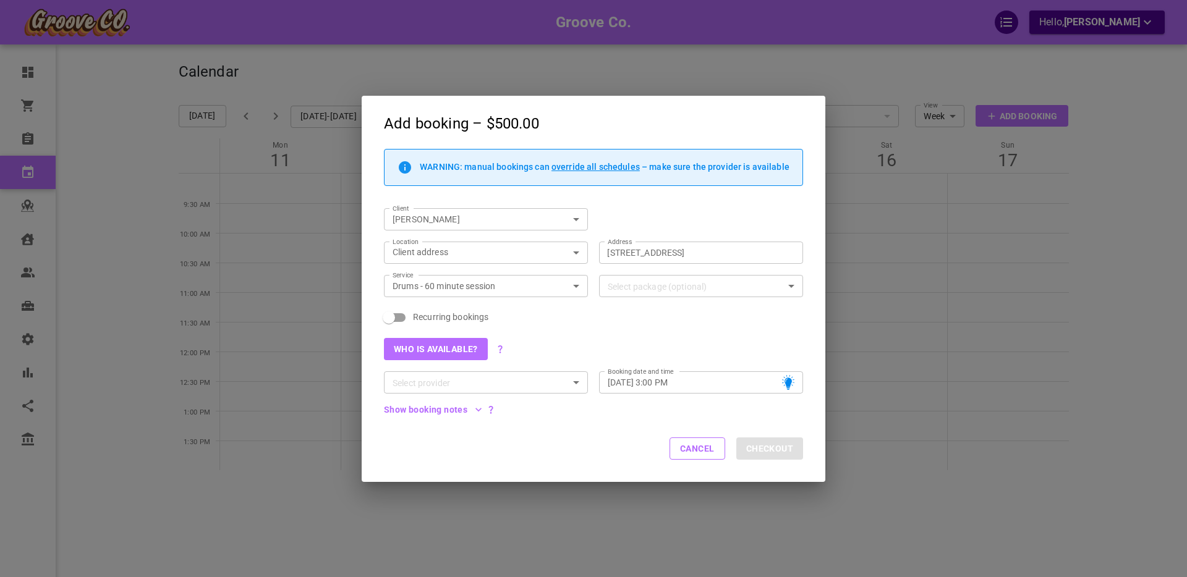
click at [425, 318] on span "Recurring bookings" at bounding box center [450, 317] width 75 height 12
click at [424, 318] on input "Recurring bookings" at bounding box center [389, 317] width 70 height 23
checkbox input "true"
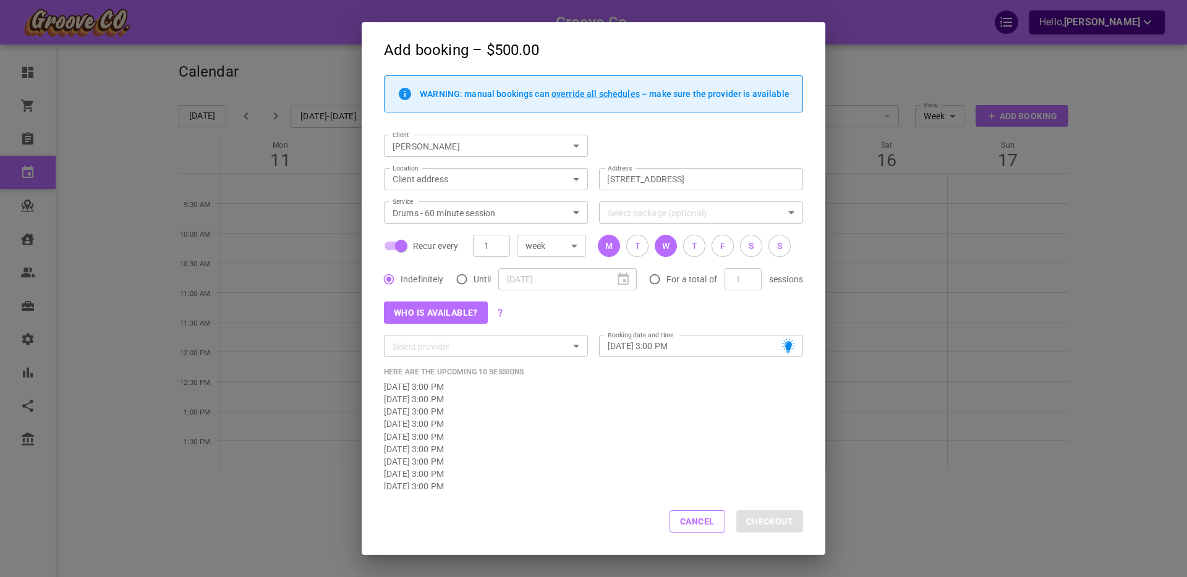
click at [612, 247] on div "M" at bounding box center [608, 246] width 7 height 13
click at [640, 245] on button "T" at bounding box center [637, 246] width 22 height 22
click at [417, 315] on button "Who is available?" at bounding box center [436, 313] width 104 height 22
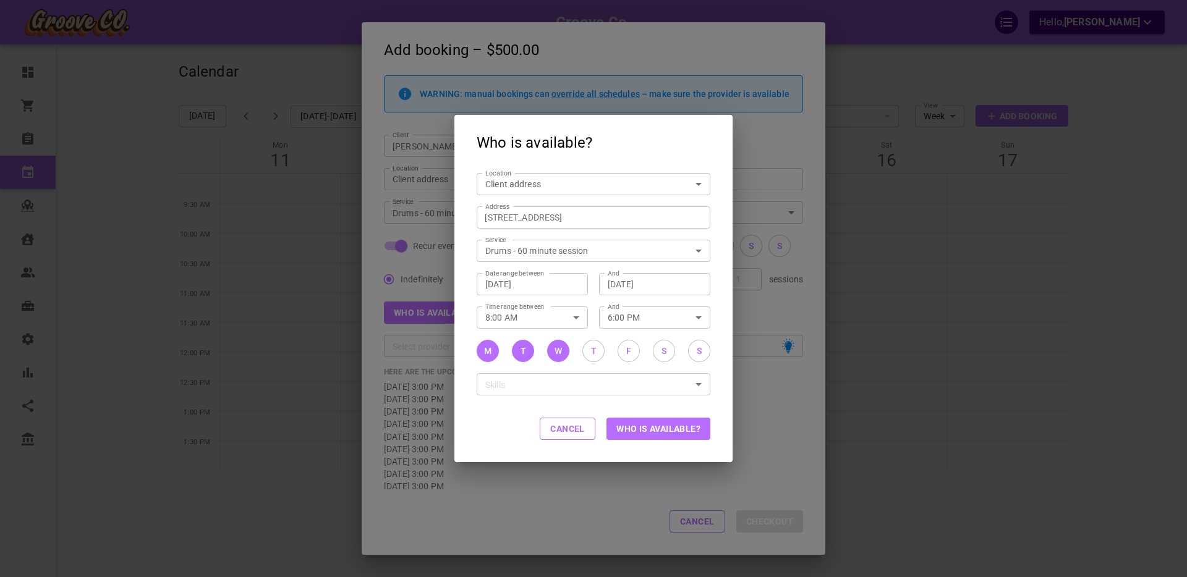
click at [655, 433] on button "Who is available?" at bounding box center [658, 429] width 104 height 22
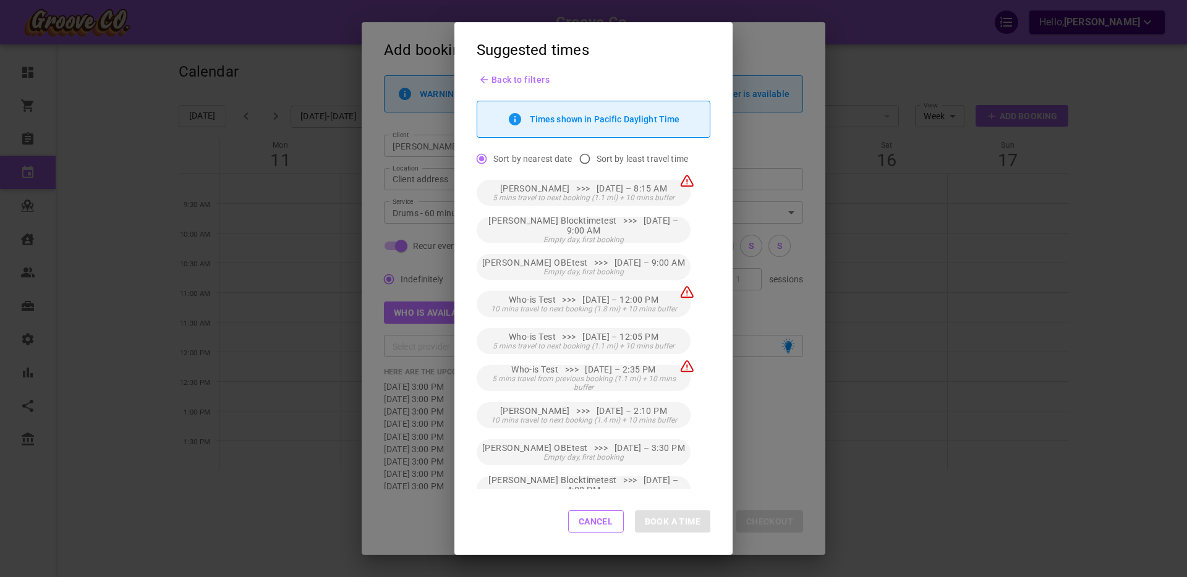
click at [596, 527] on button "Cancel" at bounding box center [596, 522] width 56 height 22
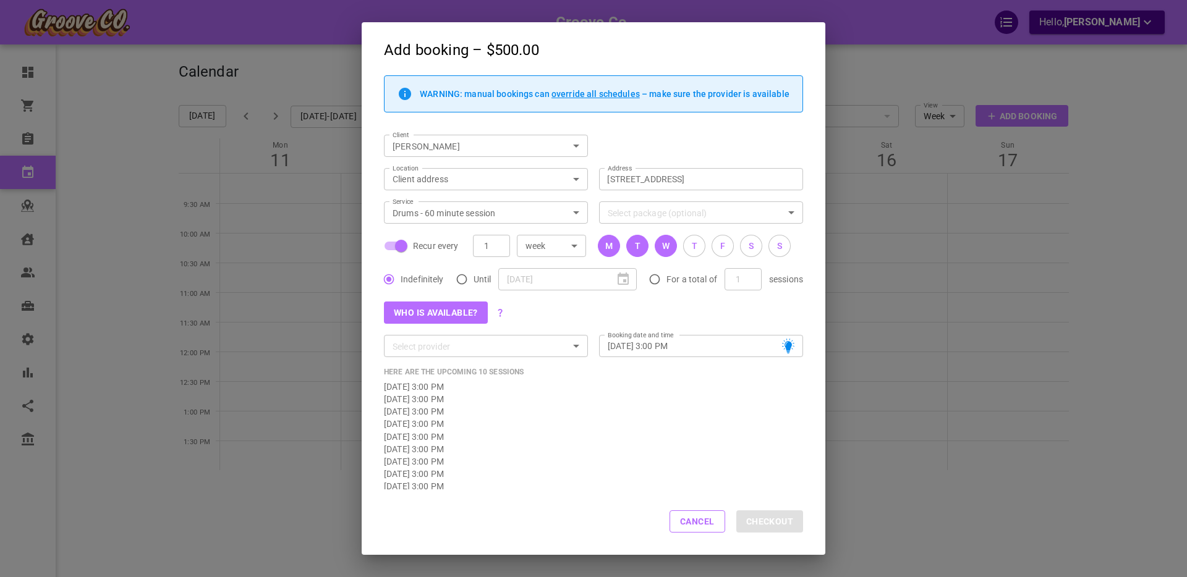
drag, startPoint x: 685, startPoint y: 522, endPoint x: 669, endPoint y: 521, distance: 16.1
click at [685, 522] on button "Cancel" at bounding box center [697, 522] width 56 height 22
checkbox input "false"
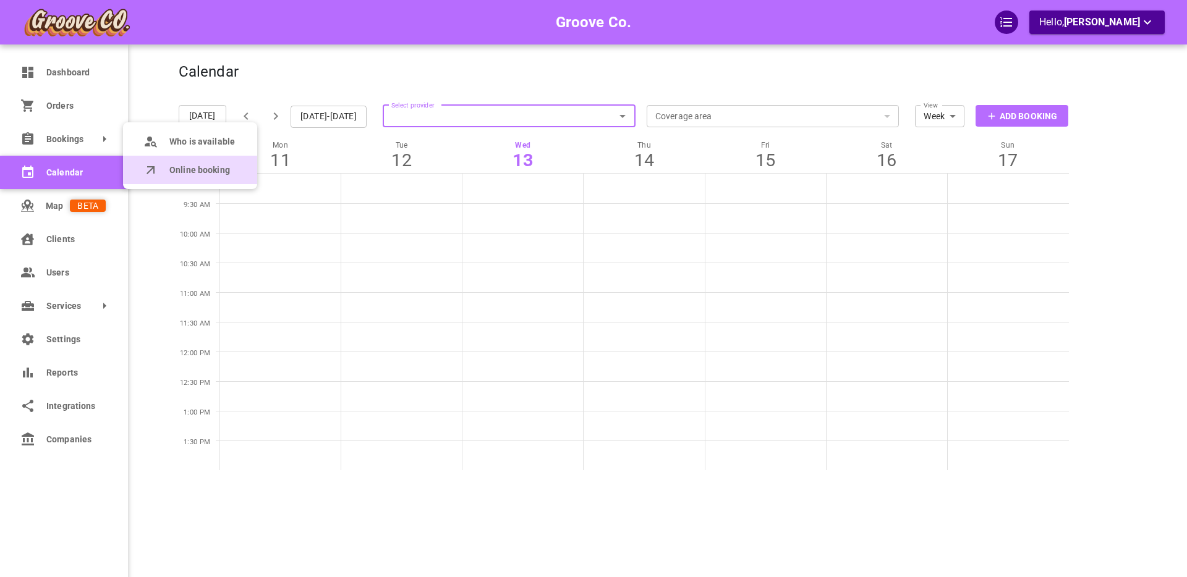
click at [191, 168] on span "Online booking" at bounding box center [202, 170] width 66 height 13
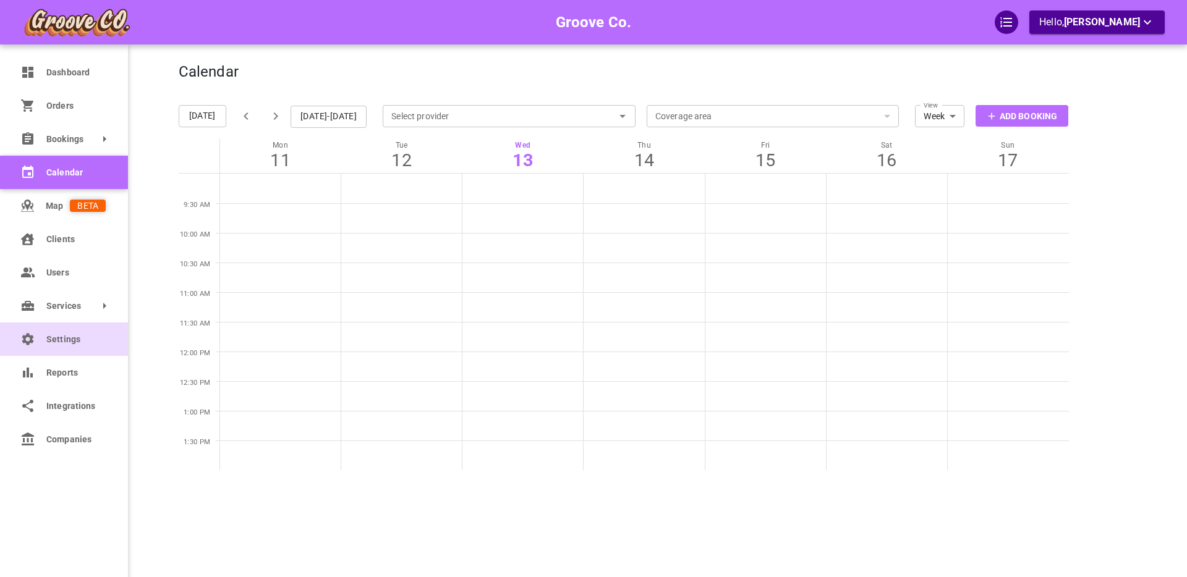
click at [46, 334] on span "Settings" at bounding box center [75, 339] width 59 height 13
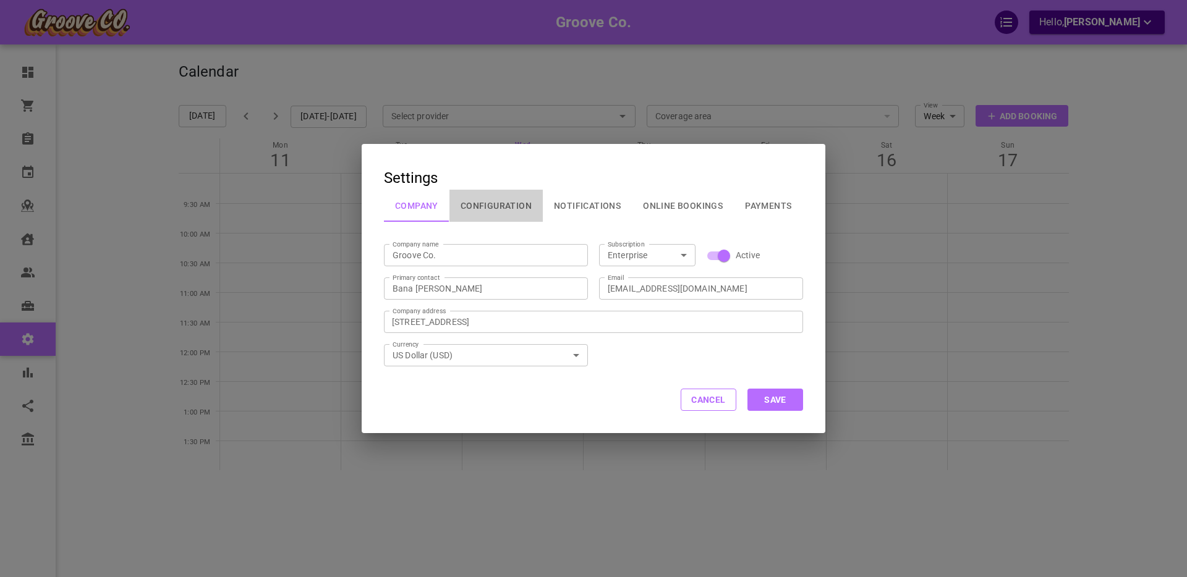
click at [490, 205] on button "Configuration" at bounding box center [495, 206] width 93 height 32
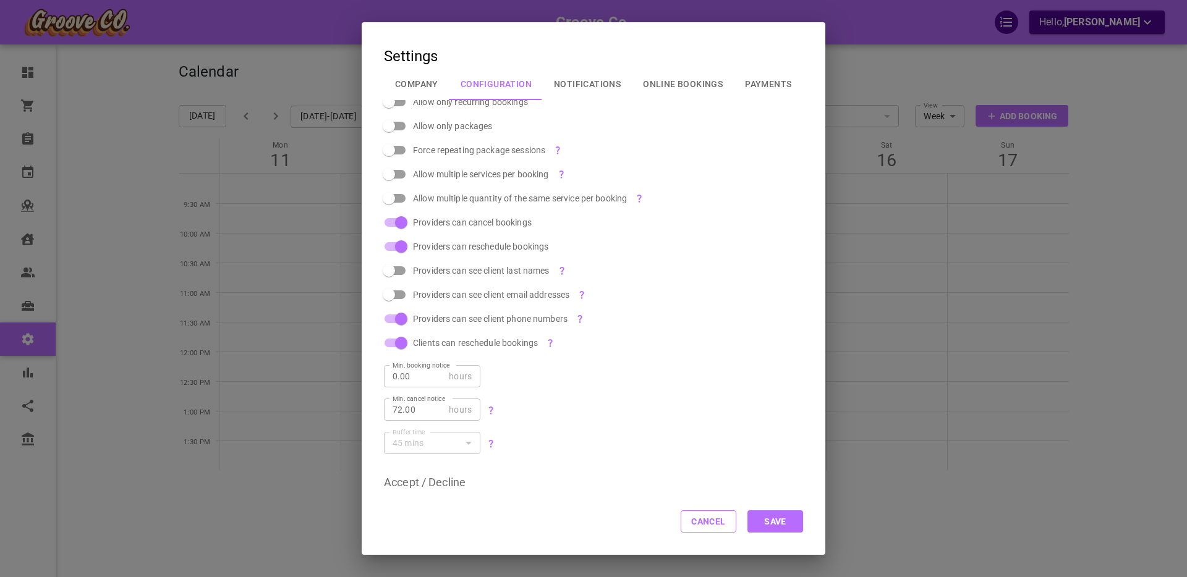
scroll to position [469, 0]
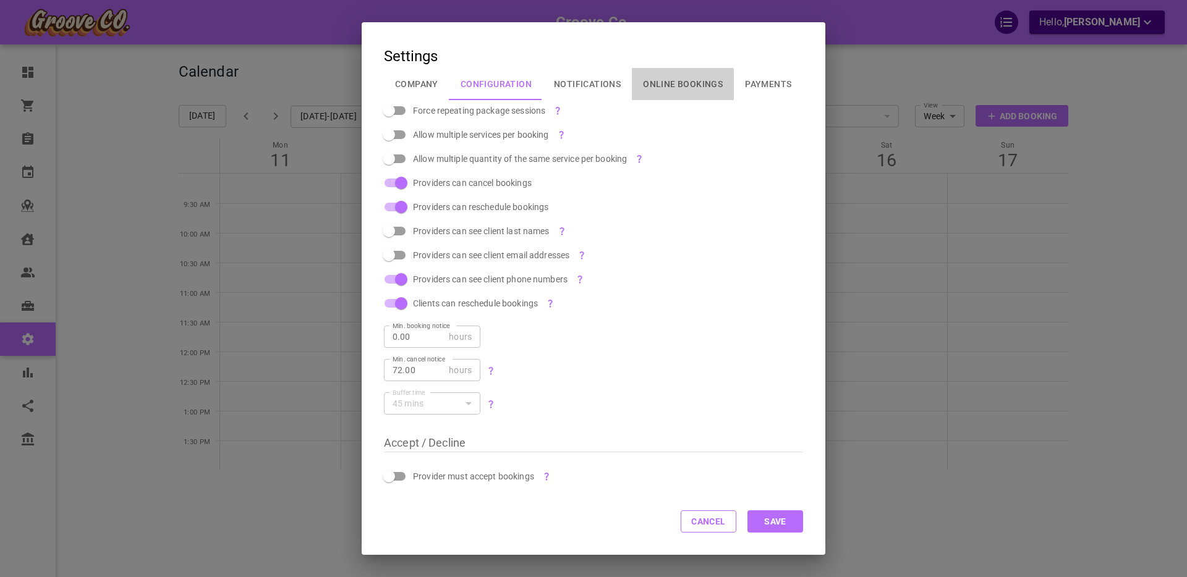
click at [680, 86] on button "Online Bookings" at bounding box center [683, 84] width 102 height 32
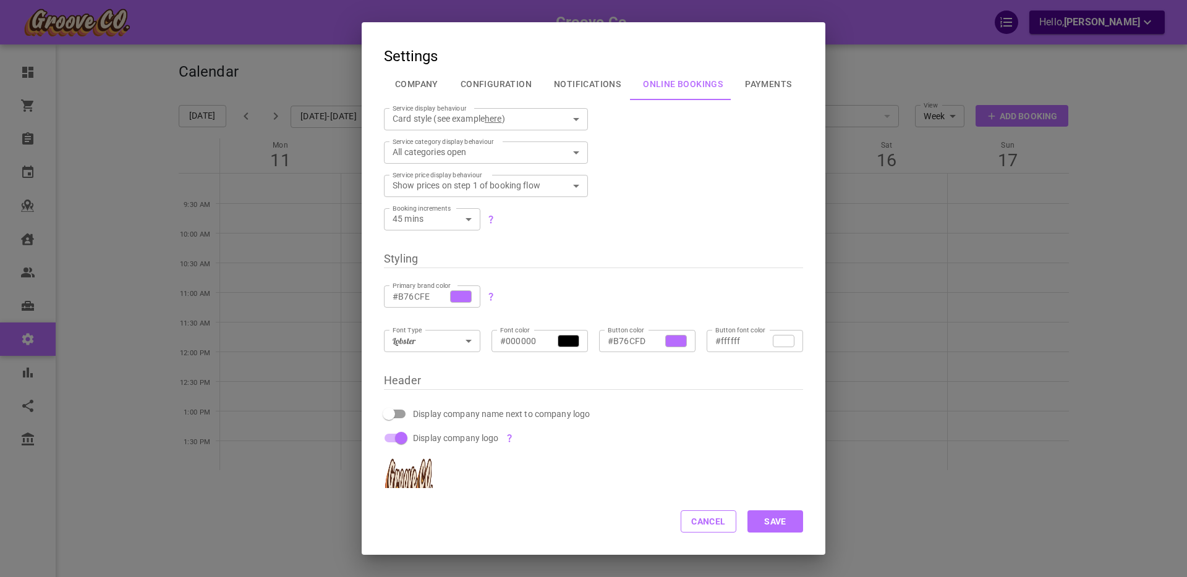
scroll to position [0, 0]
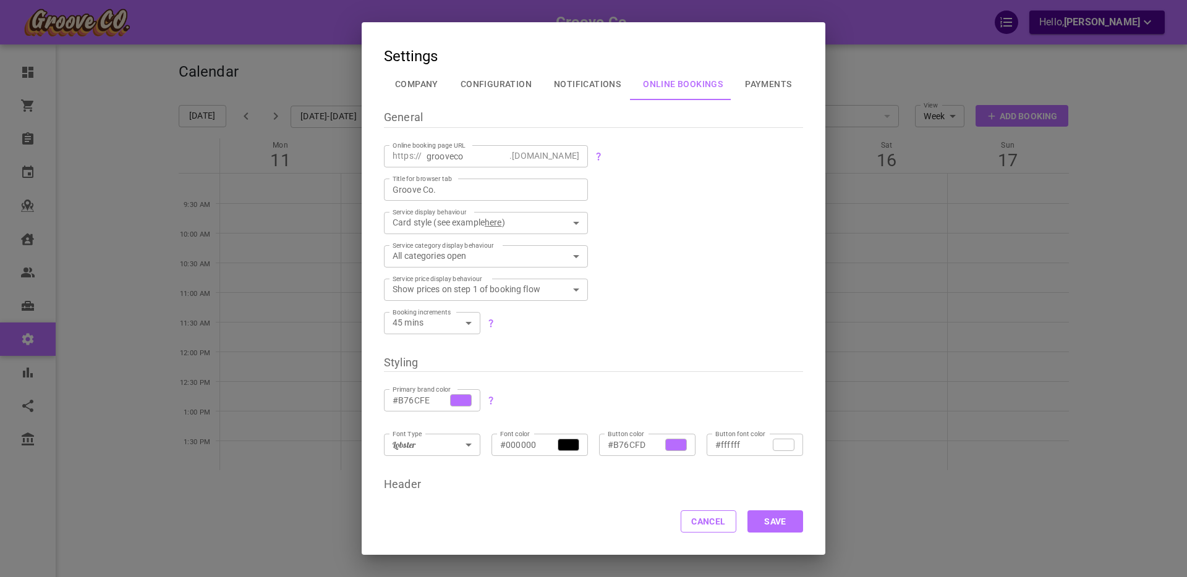
click at [496, 82] on button "Configuration" at bounding box center [495, 84] width 93 height 32
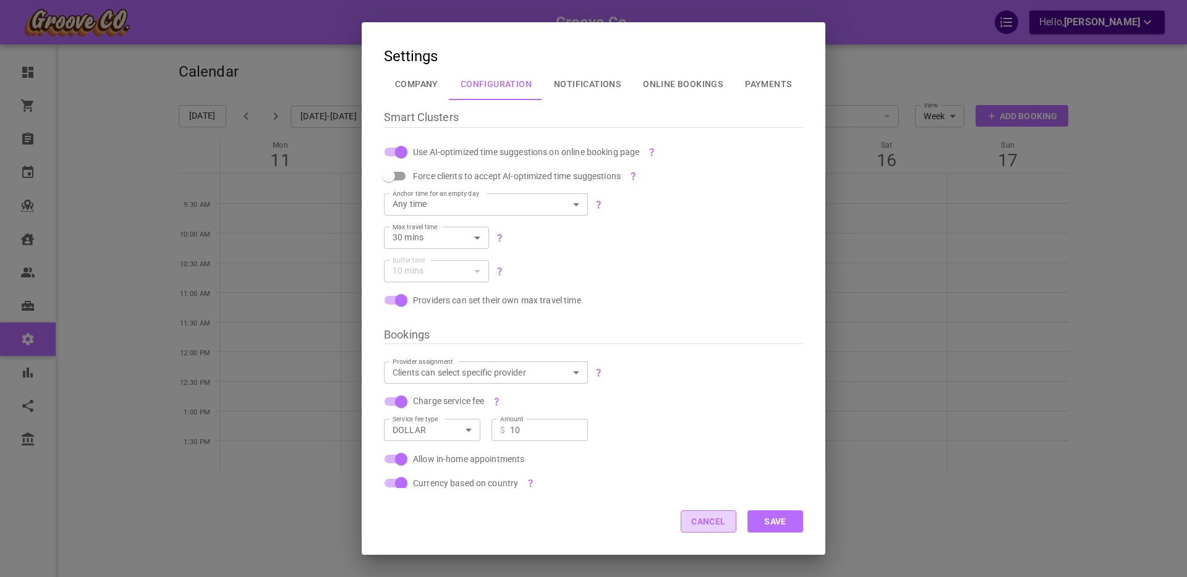
click at [705, 522] on button "Cancel" at bounding box center [709, 522] width 56 height 22
click at [706, 520] on button "Cancel" at bounding box center [709, 522] width 56 height 22
click at [715, 524] on button "Cancel" at bounding box center [709, 522] width 56 height 22
click at [712, 523] on button "Cancel" at bounding box center [709, 522] width 56 height 22
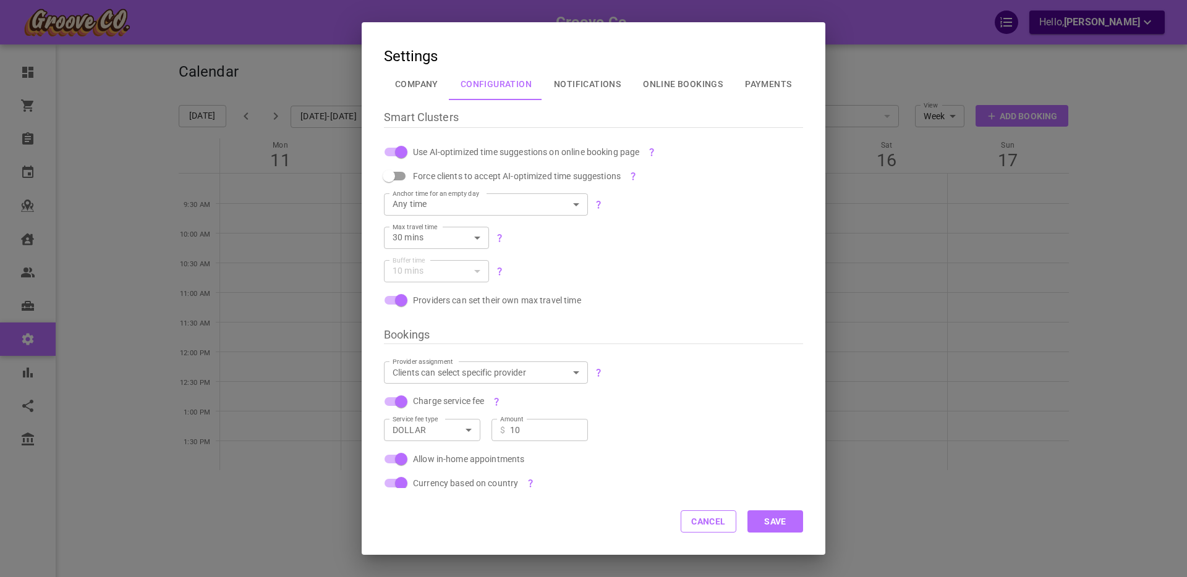
click at [712, 523] on button "Cancel" at bounding box center [709, 522] width 56 height 22
click at [712, 524] on button "Cancel" at bounding box center [709, 522] width 56 height 22
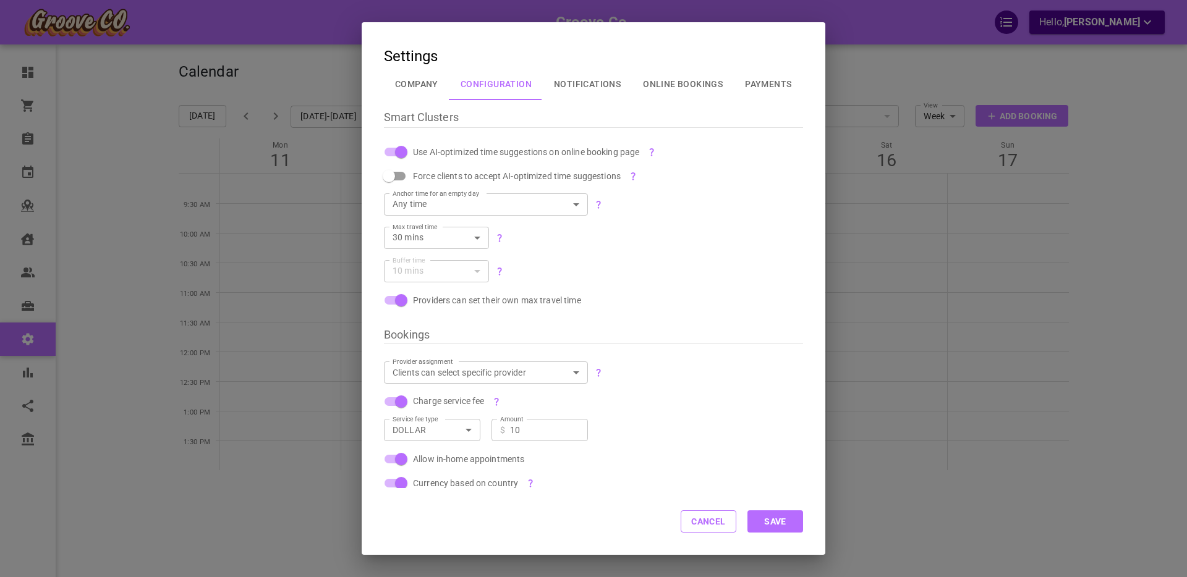
click at [712, 524] on button "Cancel" at bounding box center [709, 522] width 56 height 22
click at [711, 524] on button "Cancel" at bounding box center [709, 522] width 56 height 22
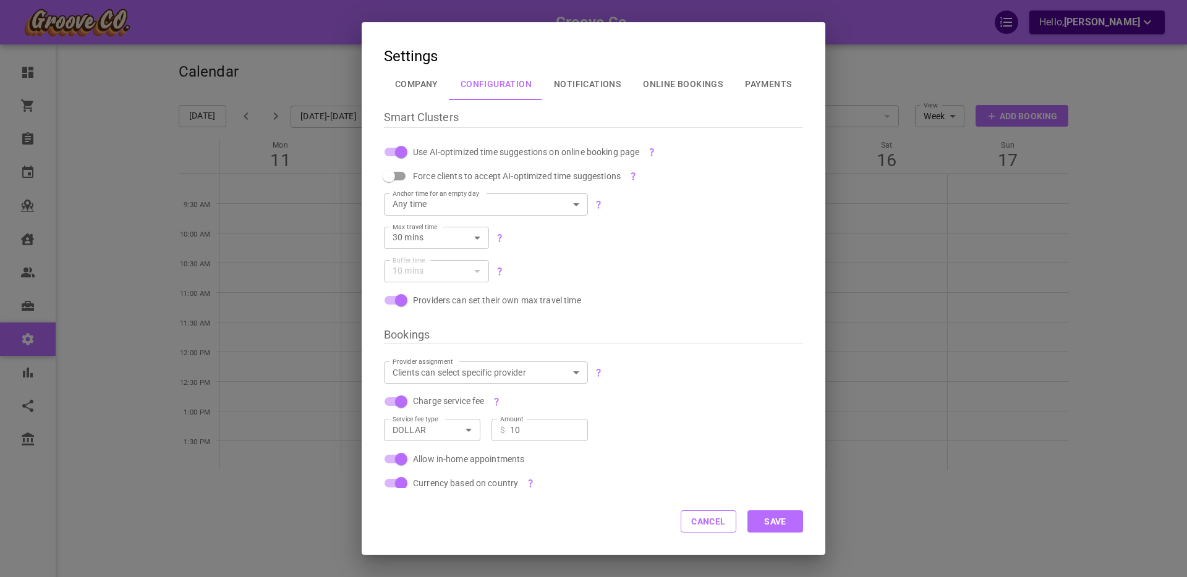
click at [265, 460] on div "Settings Company Configuration Notifications Online Bookings Payments Smart Clu…" at bounding box center [593, 288] width 1187 height 577
click at [251, 405] on div "Settings Company Configuration Notifications Online Bookings Payments Smart Clu…" at bounding box center [593, 288] width 1187 height 577
click at [76, 276] on div "Settings Company Configuration Notifications Online Bookings Payments Smart Clu…" at bounding box center [593, 288] width 1187 height 577
click at [101, 274] on div "Settings Company Configuration Notifications Online Bookings Payments Smart Clu…" at bounding box center [593, 288] width 1187 height 577
click at [102, 273] on div "Settings Company Configuration Notifications Online Bookings Payments Smart Clu…" at bounding box center [593, 288] width 1187 height 577
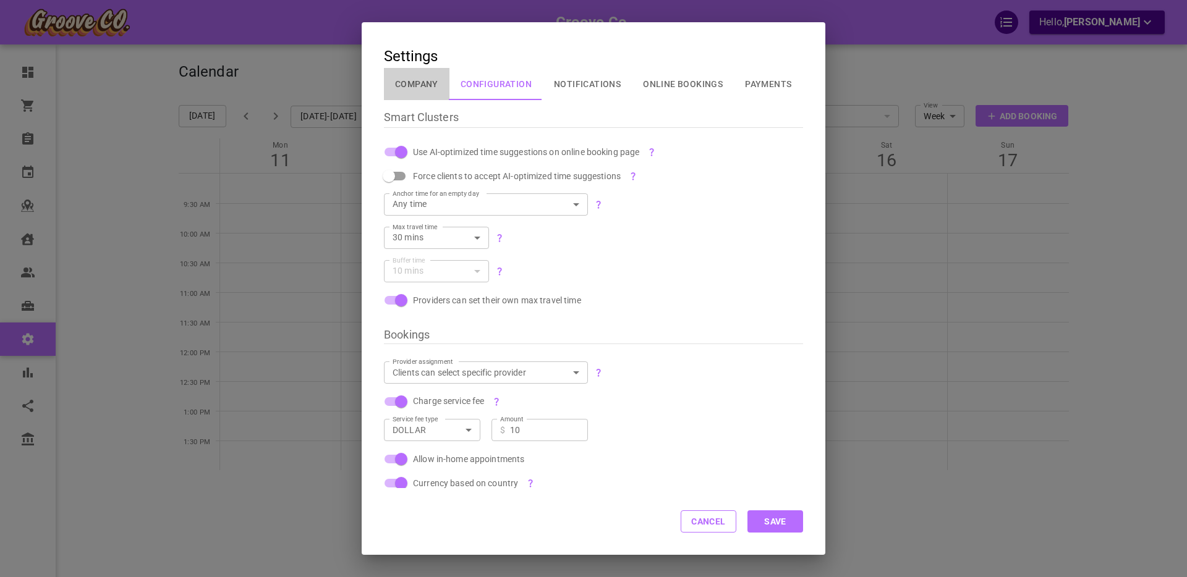
click at [417, 80] on button "Company" at bounding box center [417, 84] width 66 height 32
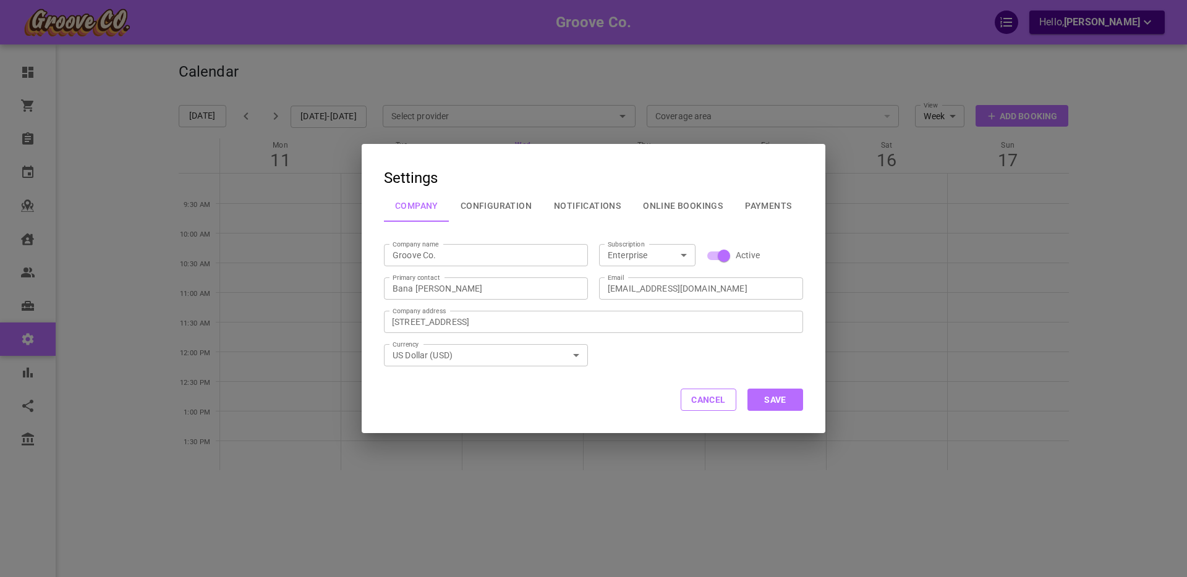
click at [719, 389] on button "Cancel" at bounding box center [709, 400] width 56 height 22
click at [711, 396] on button "Cancel" at bounding box center [709, 400] width 56 height 22
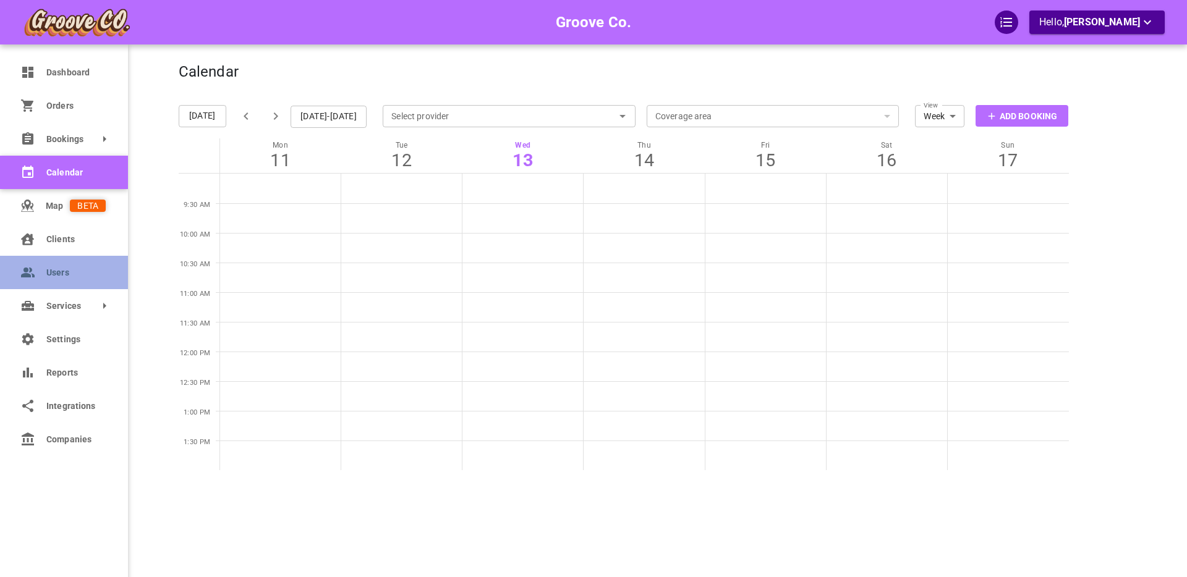
click at [54, 276] on span "Users" at bounding box center [75, 272] width 59 height 13
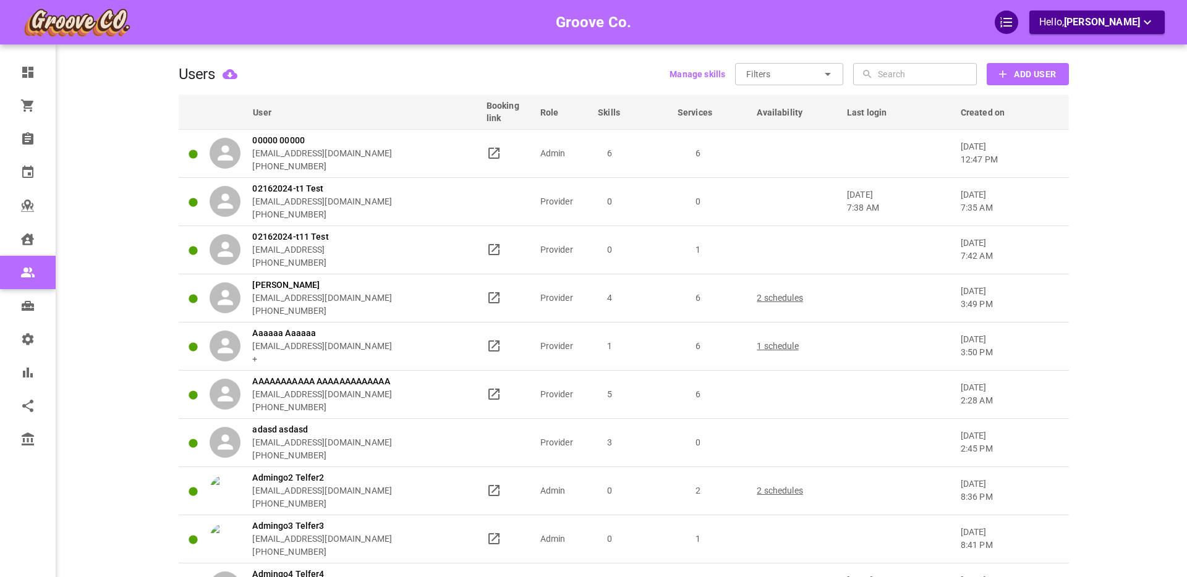
click at [1024, 74] on span "Add User" at bounding box center [1035, 74] width 42 height 15
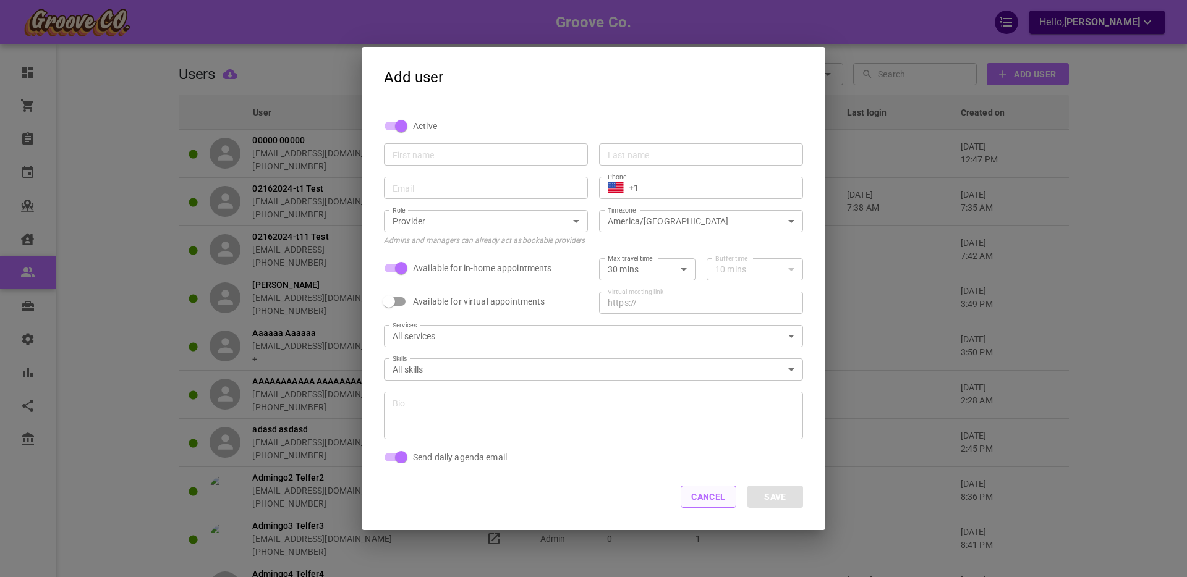
click at [713, 503] on button "Cancel" at bounding box center [709, 497] width 56 height 22
